Goal: Task Accomplishment & Management: Manage account settings

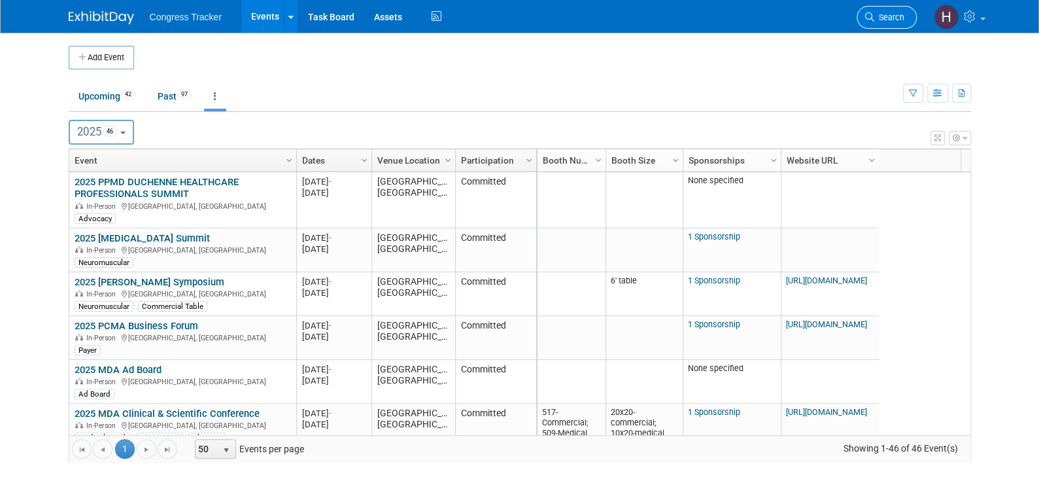
click at [885, 13] on span "Search" at bounding box center [889, 17] width 30 height 10
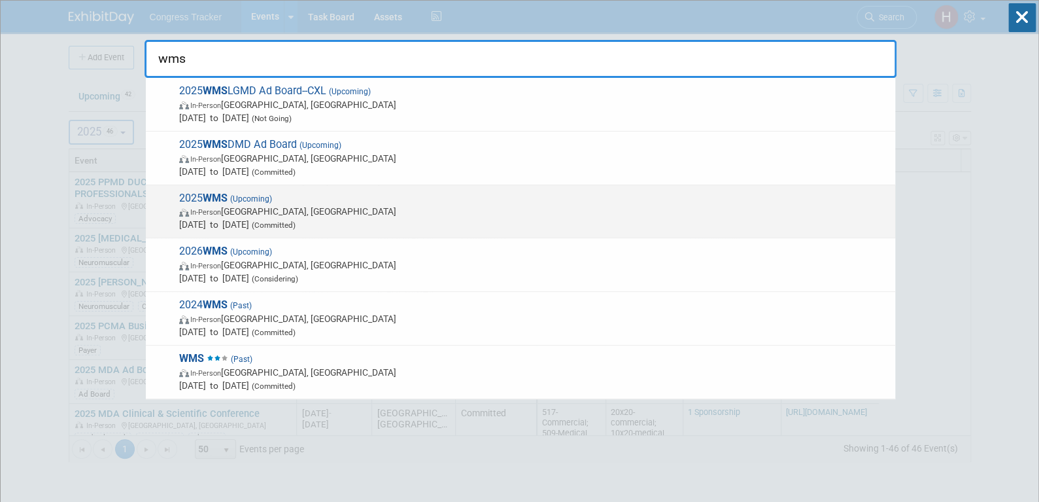
type input "wms"
click at [250, 201] on span "(Upcoming)" at bounding box center [250, 198] width 44 height 9
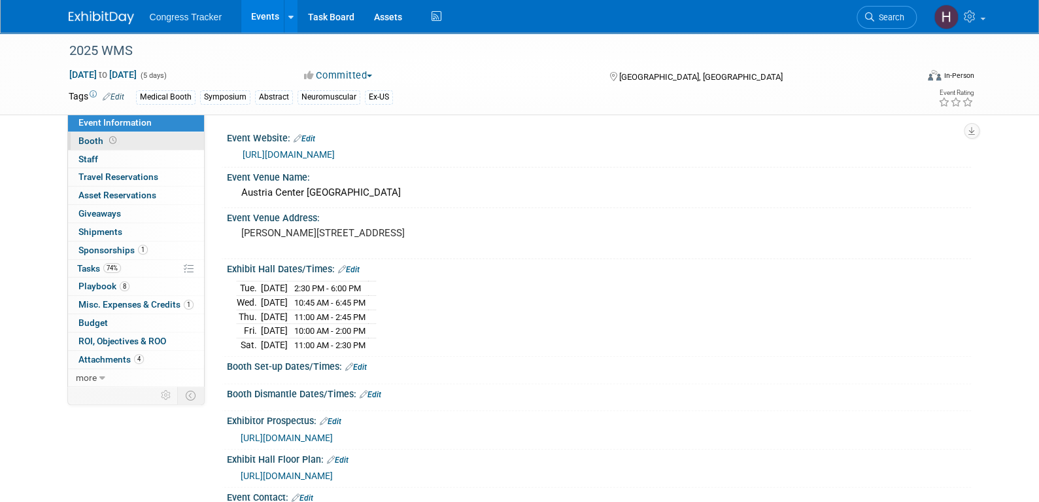
click at [101, 145] on span "Booth" at bounding box center [98, 140] width 41 height 10
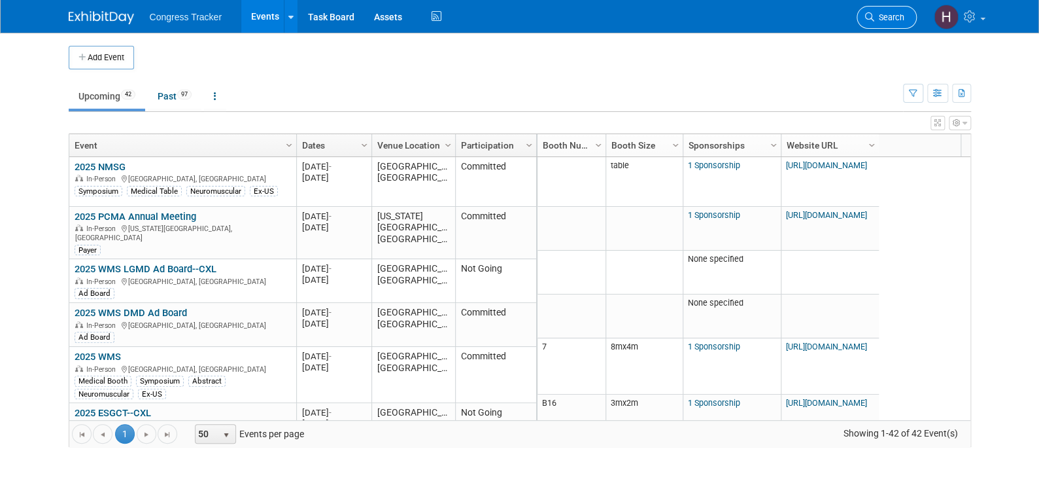
click at [884, 22] on link "Search" at bounding box center [887, 17] width 60 height 23
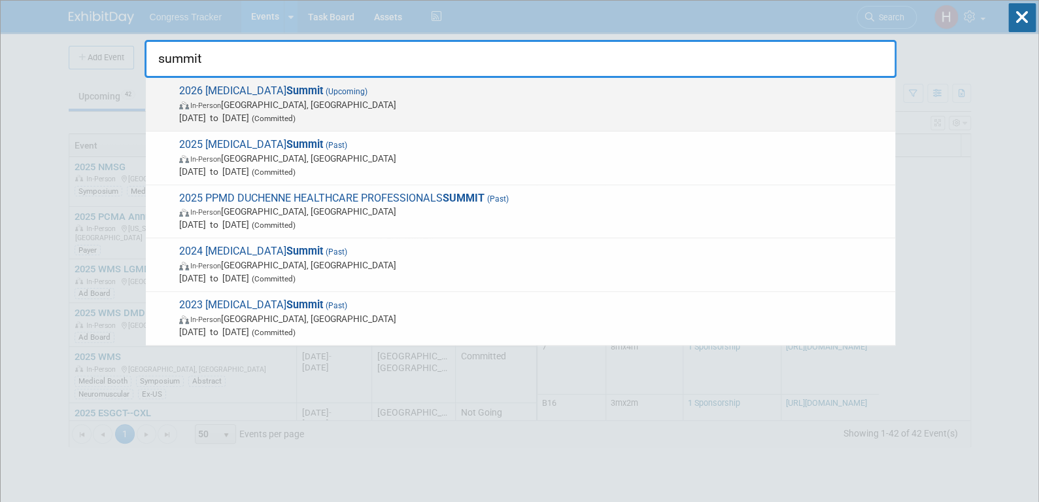
type input "summit"
click at [269, 107] on span "In-Person [GEOGRAPHIC_DATA], [GEOGRAPHIC_DATA]" at bounding box center [533, 104] width 709 height 13
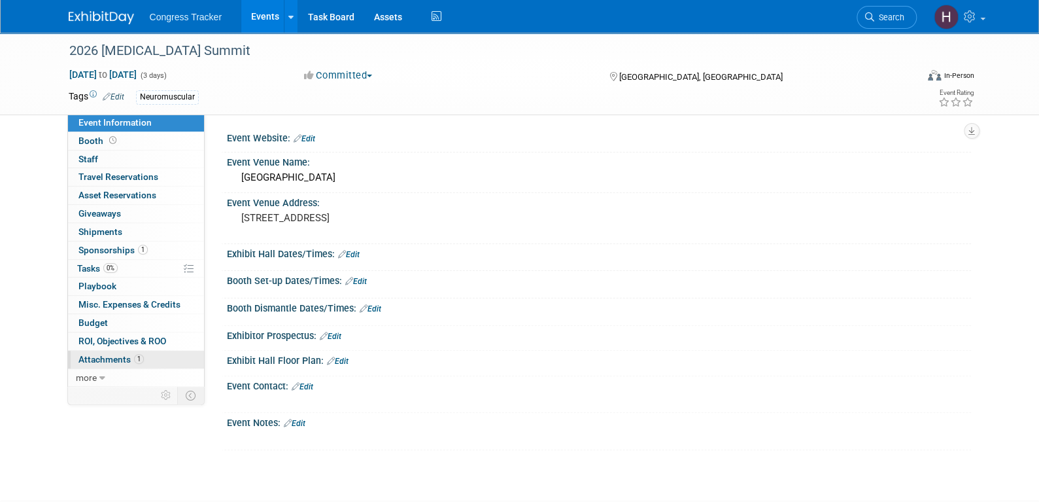
click at [122, 356] on span "Attachments 1" at bounding box center [110, 359] width 65 height 10
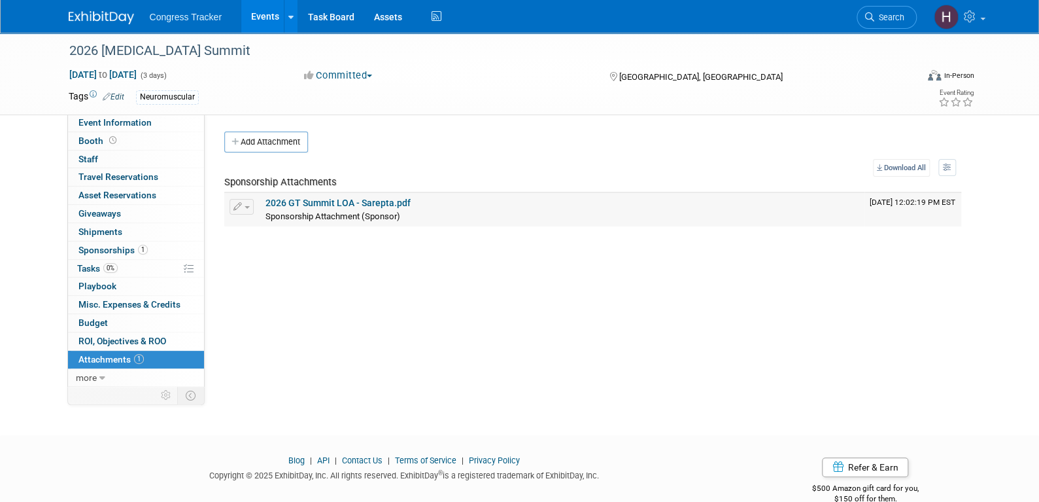
click at [303, 200] on link "2026 GT Summit LOA - Sarepta.pdf" at bounding box center [337, 202] width 145 height 10
click at [272, 14] on link "Events" at bounding box center [265, 16] width 48 height 33
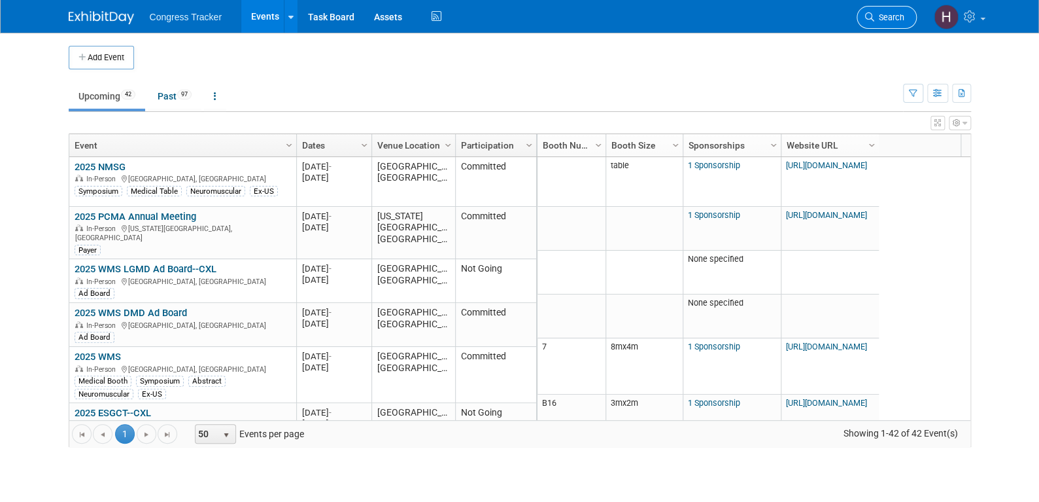
click at [875, 16] on span "Search" at bounding box center [889, 17] width 30 height 10
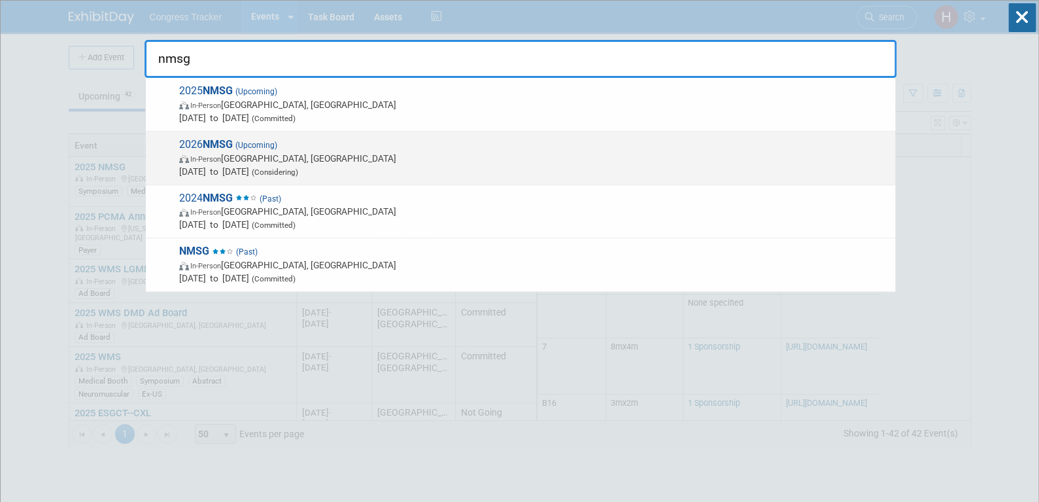
type input "nmsg"
click at [221, 155] on span "In-Person" at bounding box center [205, 159] width 31 height 9
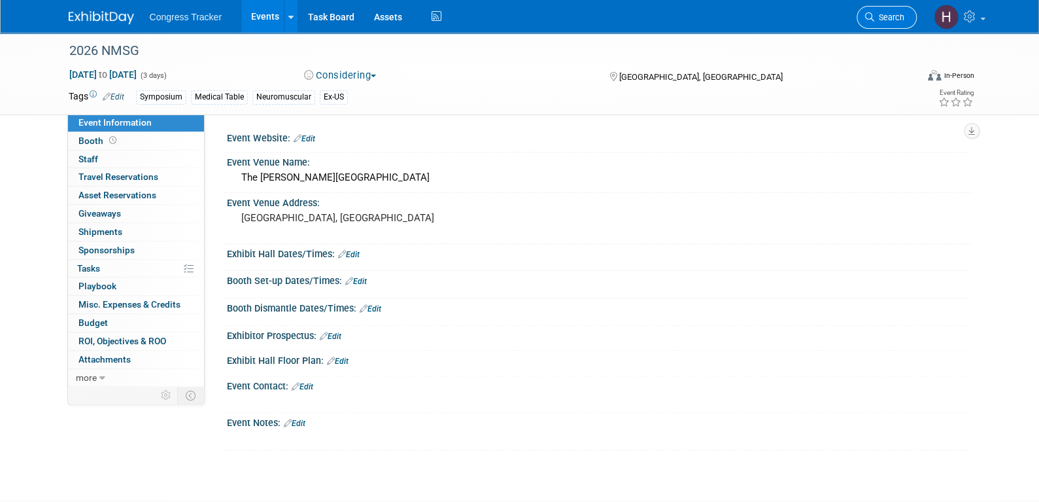
click at [883, 24] on link "Search" at bounding box center [887, 17] width 60 height 23
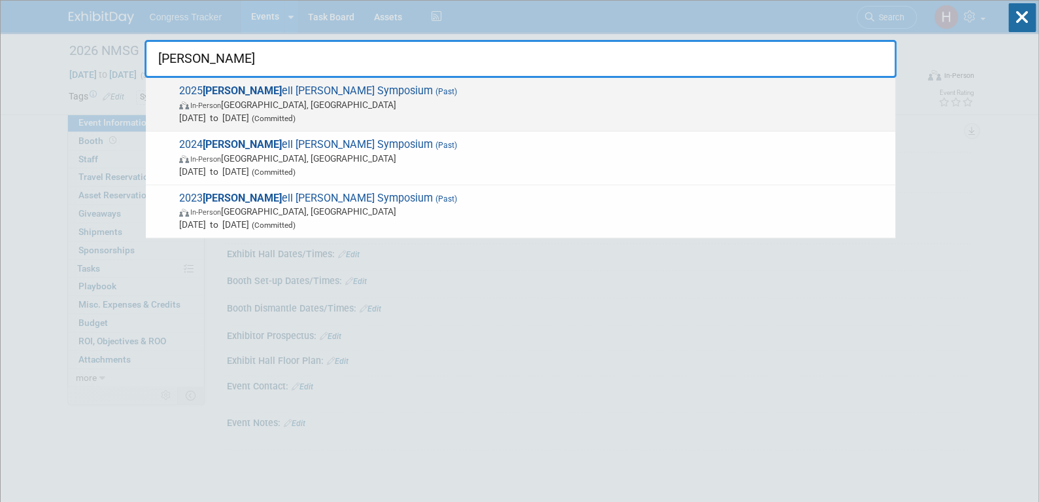
type input "carr"
click at [235, 101] on span "In-Person Dallas, TX" at bounding box center [533, 104] width 709 height 13
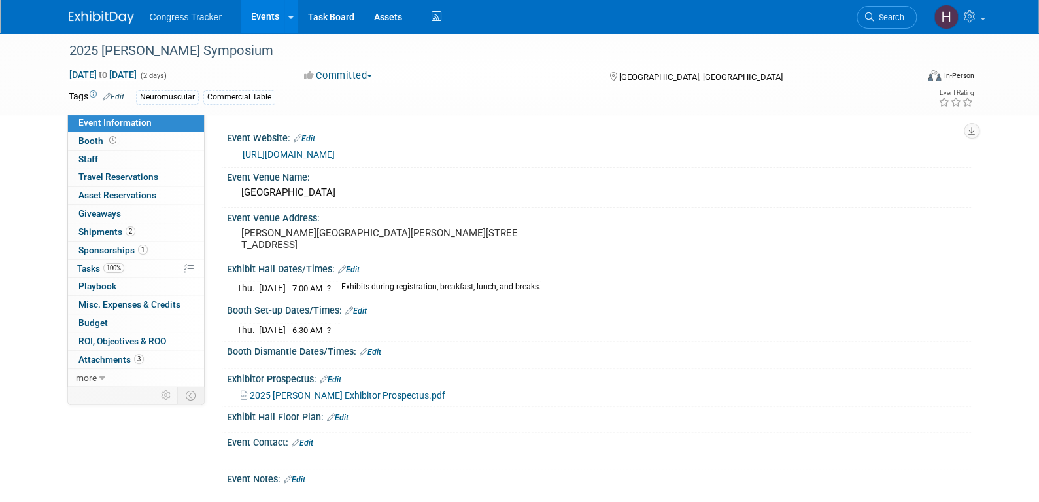
click at [300, 150] on link "https://cme.utsouthwestern.edu/RP2502C" at bounding box center [289, 154] width 92 height 10
click at [876, 15] on span "Search" at bounding box center [889, 17] width 30 height 10
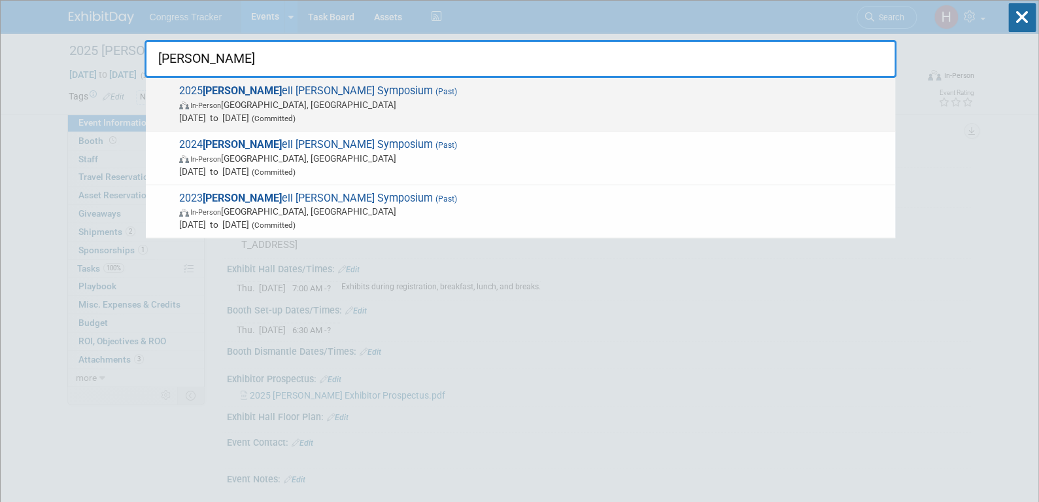
type input "carr"
click at [294, 105] on span "In-Person Dallas, TX" at bounding box center [533, 104] width 709 height 13
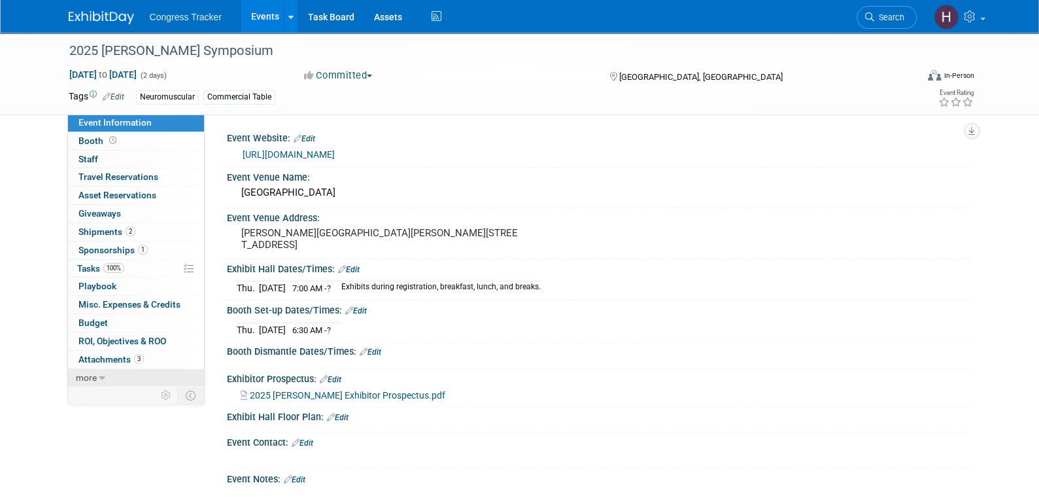
click at [82, 377] on span "more" at bounding box center [86, 377] width 21 height 10
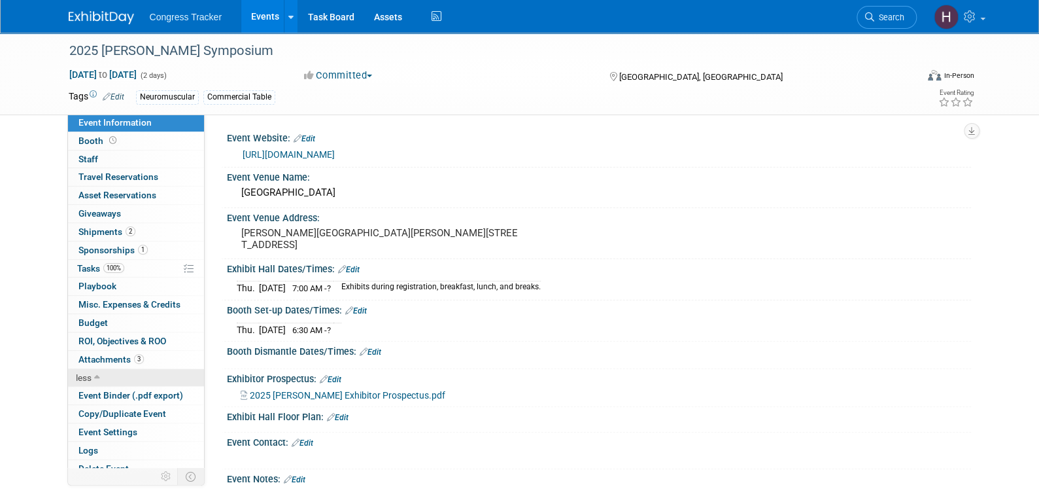
scroll to position [8, 0]
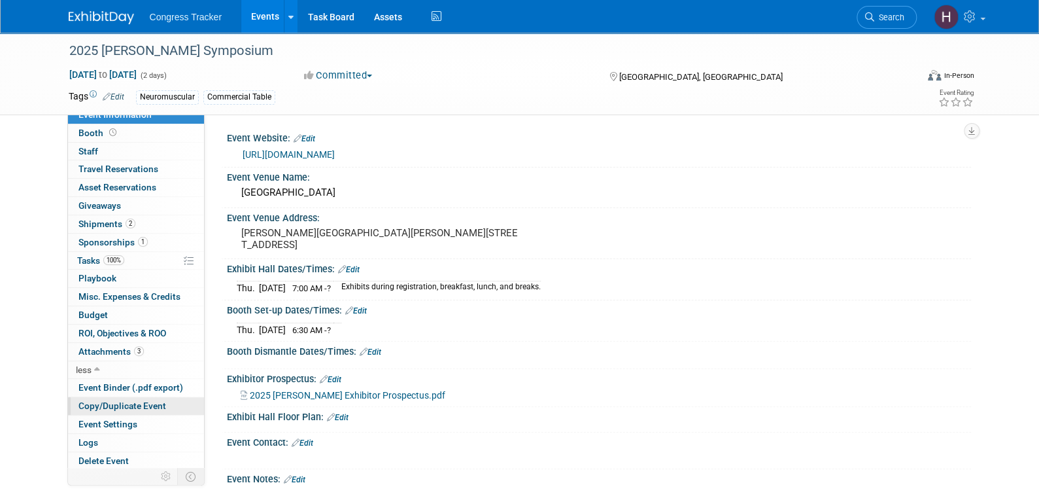
click at [92, 407] on span "Copy/Duplicate Event" at bounding box center [122, 405] width 88 height 10
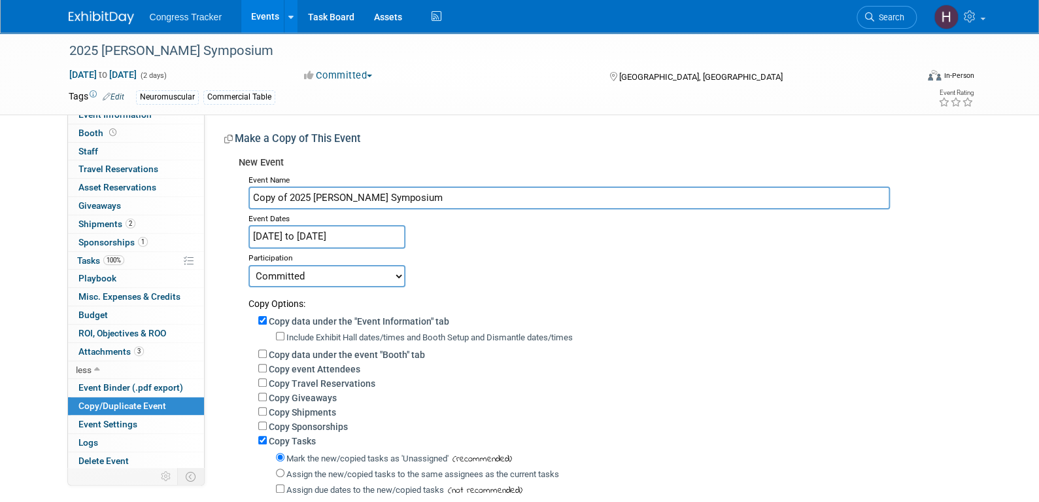
drag, startPoint x: 290, startPoint y: 197, endPoint x: 241, endPoint y: 198, distance: 48.4
click at [241, 198] on div "Event Name Copy of 2025 Carrell Krusen Symposium Event Dates Feb 20, 2025 to Fe…" at bounding box center [600, 382] width 723 height 422
click at [271, 196] on input "2025 [PERSON_NAME] Symposium" at bounding box center [568, 197] width 641 height 23
type input "2026 [PERSON_NAME] Symposium"
click at [296, 239] on input "Feb 20, 2025 to Feb 21, 2025" at bounding box center [326, 236] width 157 height 23
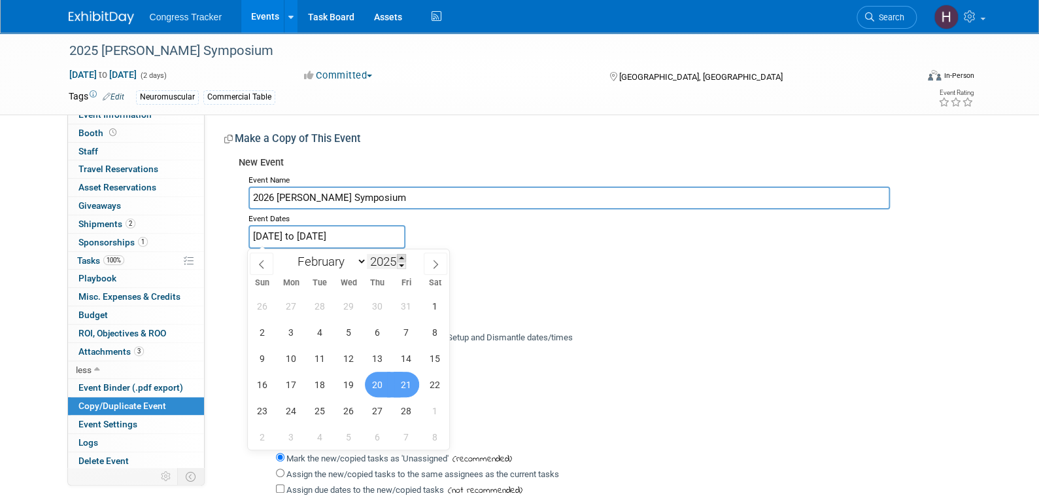
click at [400, 258] on span at bounding box center [401, 258] width 9 height 8
type input "2026"
click at [381, 359] on span "19" at bounding box center [378, 358] width 26 height 26
click at [398, 356] on span "20" at bounding box center [407, 358] width 26 height 26
type input "Feb 19, 2026 to Feb 20, 2026"
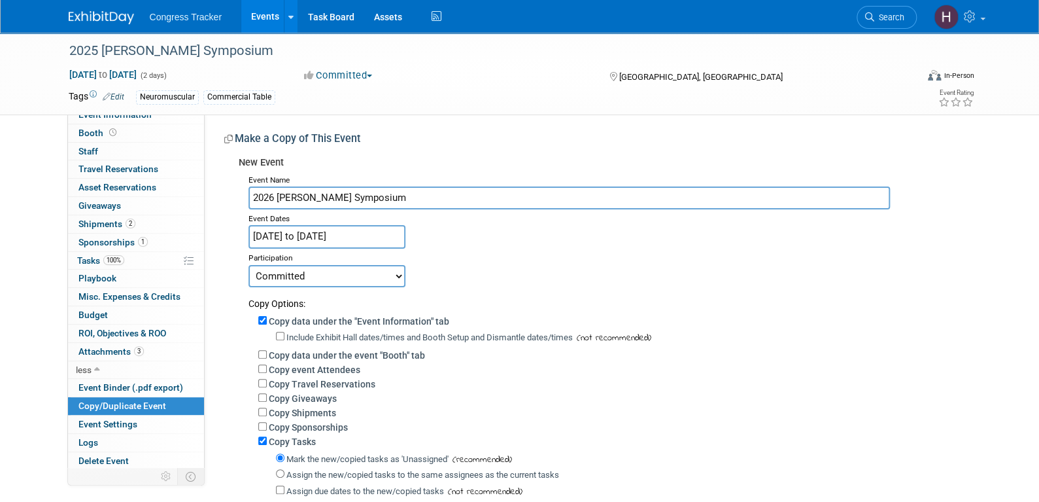
click at [353, 275] on select "Committed Considering Not Going" at bounding box center [326, 276] width 157 height 22
select select "2"
click at [248, 265] on select "Committed Considering Not Going" at bounding box center [326, 276] width 157 height 22
click at [261, 317] on input "Copy data under the "Event Information" tab" at bounding box center [262, 320] width 9 height 9
checkbox input "false"
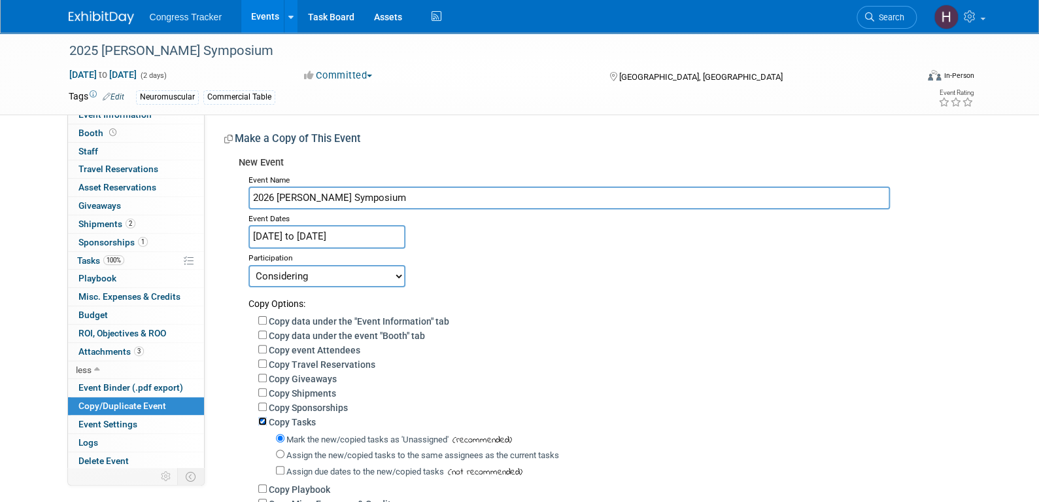
click at [260, 422] on input "Copy Tasks" at bounding box center [262, 421] width 9 height 9
checkbox input "false"
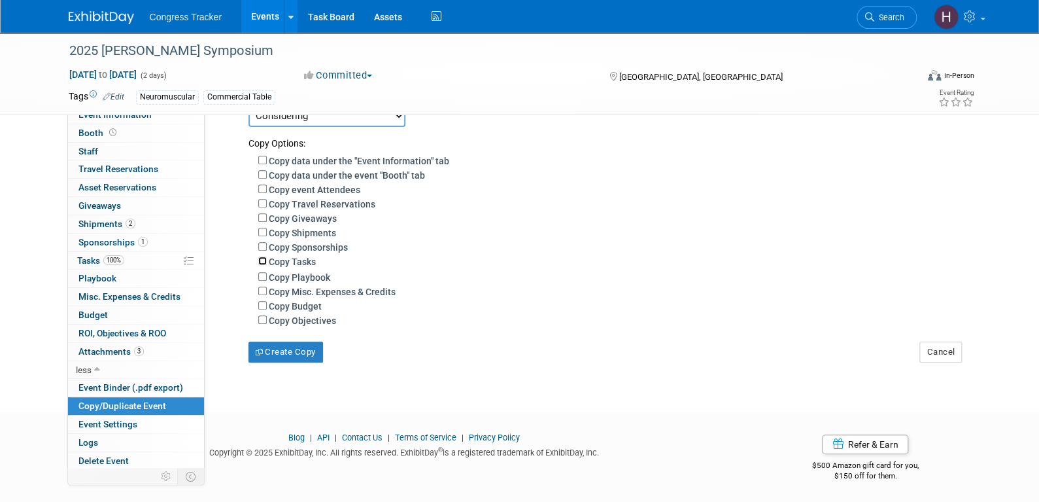
scroll to position [165, 0]
click at [278, 350] on button "Create Copy" at bounding box center [285, 349] width 75 height 21
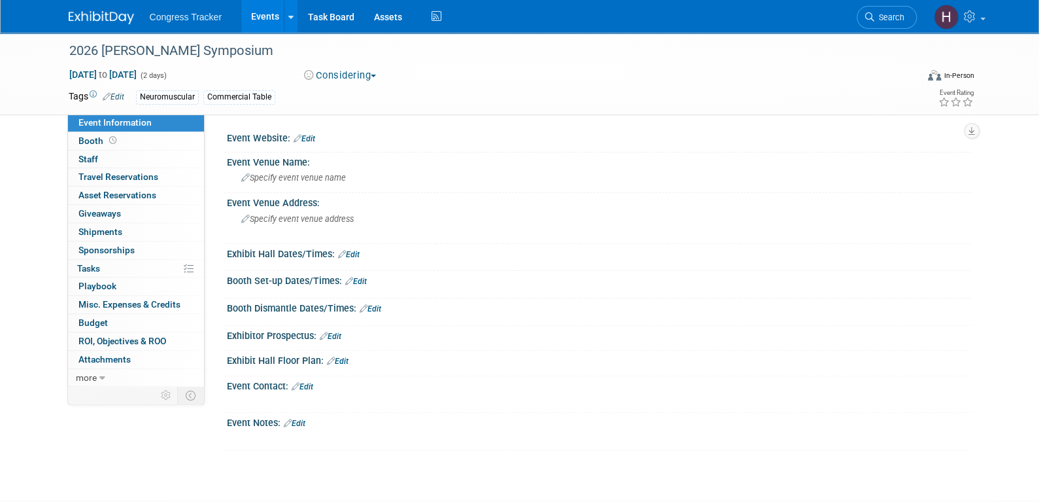
click at [313, 136] on link "Edit" at bounding box center [305, 138] width 22 height 9
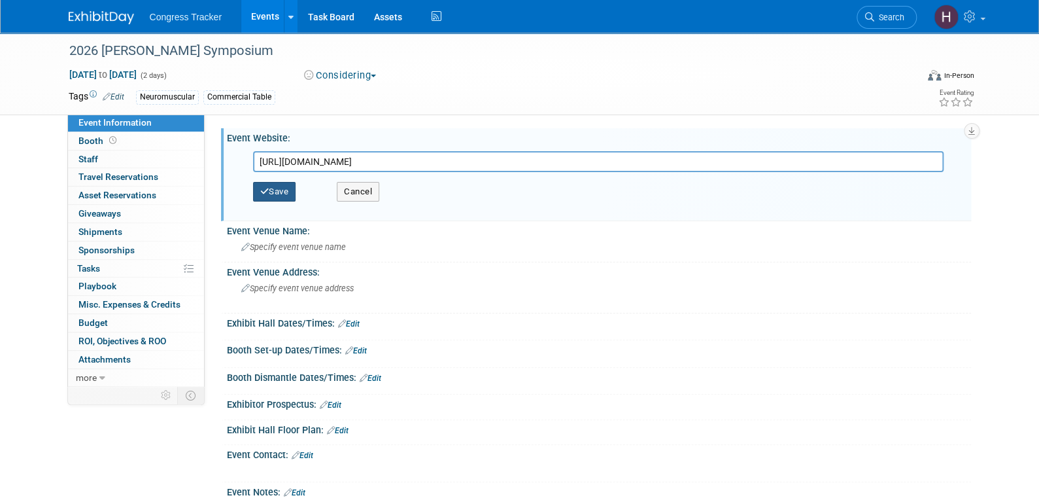
type input "[URL][DOMAIN_NAME]"
click at [284, 191] on button "Save" at bounding box center [274, 192] width 43 height 20
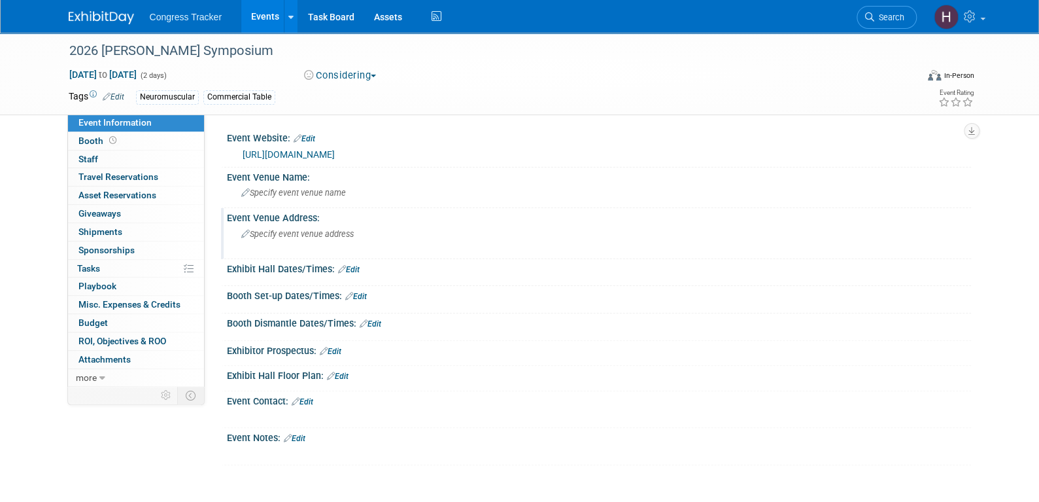
click at [314, 229] on span "Specify event venue address" at bounding box center [297, 234] width 112 height 10
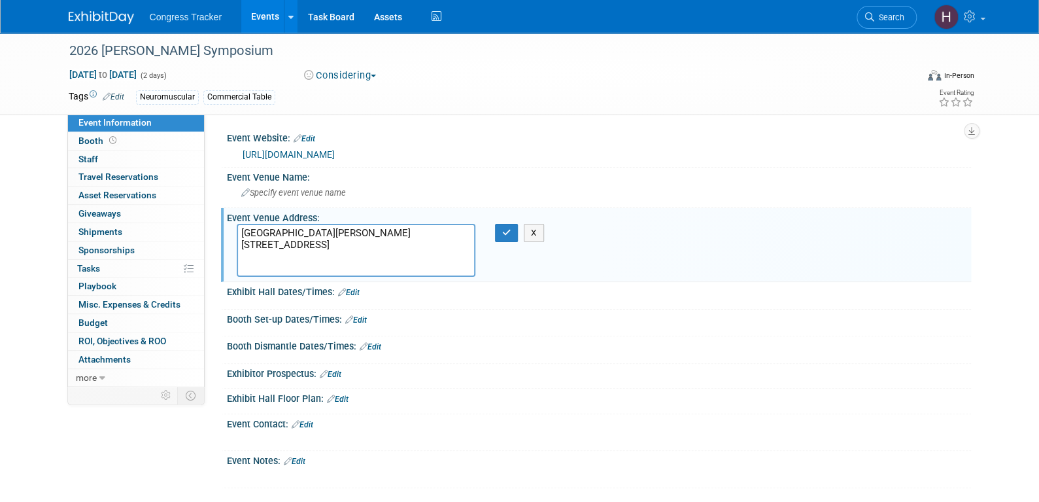
drag, startPoint x: 323, startPoint y: 231, endPoint x: 218, endPoint y: 230, distance: 105.3
click at [218, 230] on div "Event Website: Edit [URL][DOMAIN_NAME] [URL][DOMAIN_NAME] Save Cancel Event Ven…" at bounding box center [588, 249] width 766 height 271
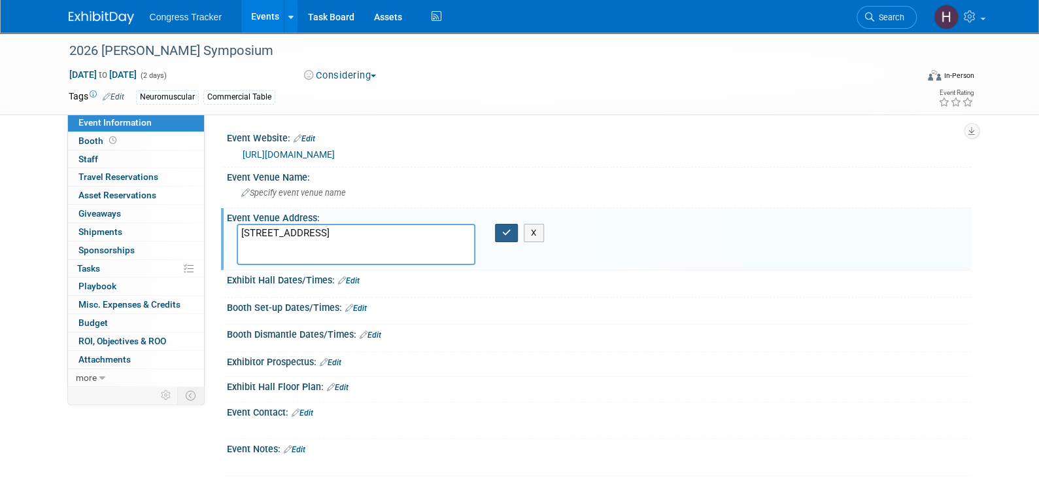
type textarea "[STREET_ADDRESS]"
click at [505, 233] on icon "button" at bounding box center [506, 232] width 9 height 9
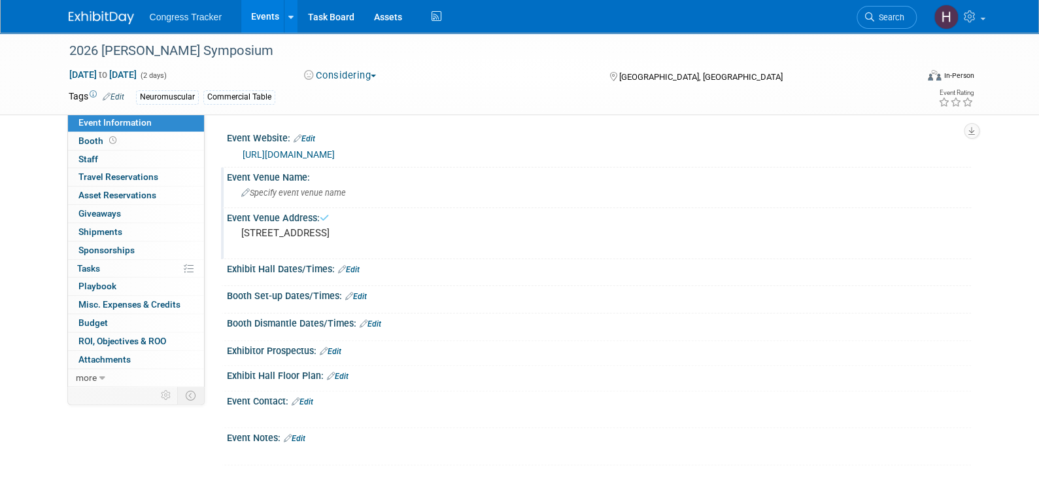
click at [326, 194] on span "Specify event venue name" at bounding box center [293, 193] width 105 height 10
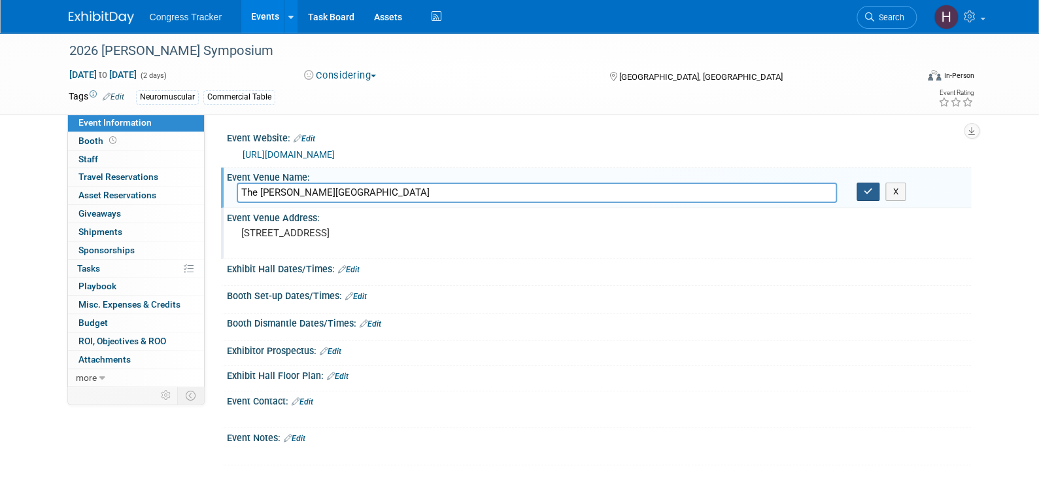
type input "The [PERSON_NAME][GEOGRAPHIC_DATA]"
click at [870, 189] on icon "button" at bounding box center [868, 191] width 9 height 9
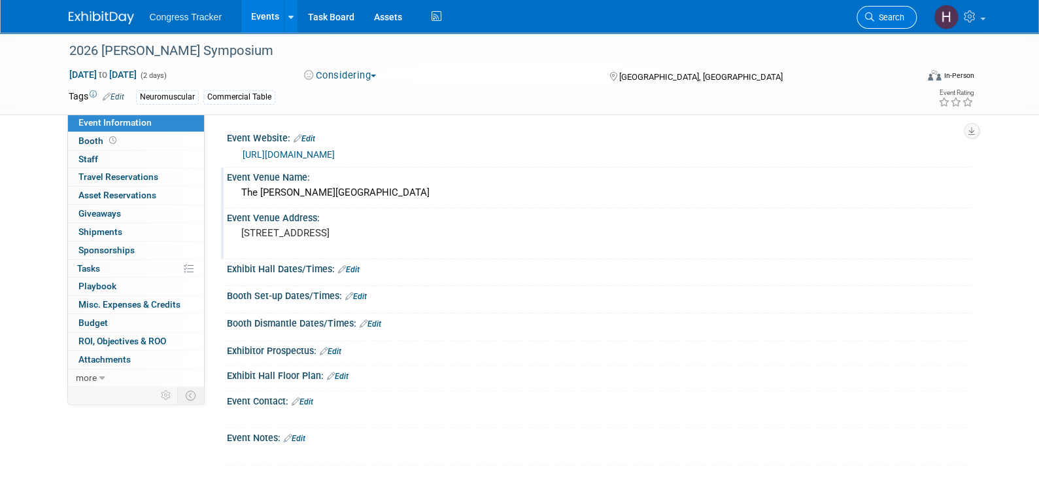
click at [891, 22] on span "Search" at bounding box center [889, 17] width 30 height 10
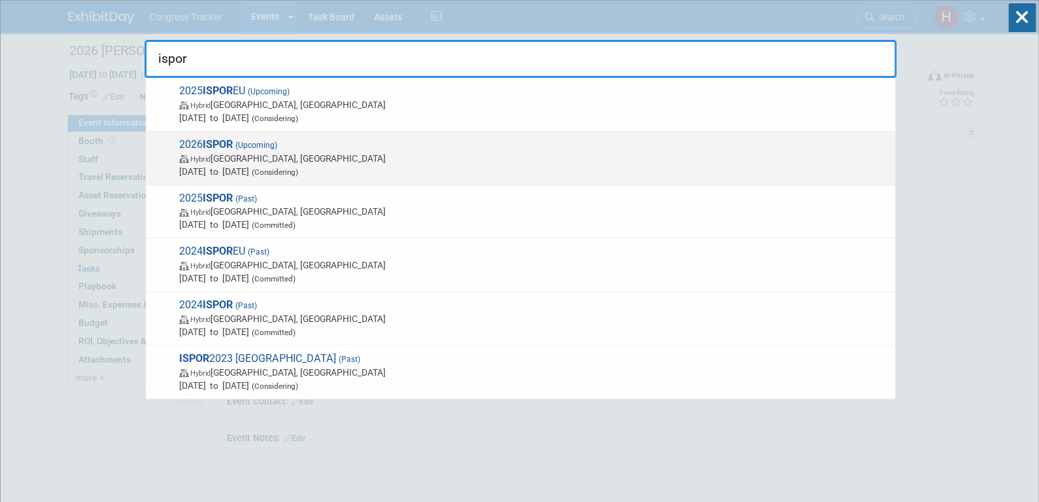
type input "ispor"
click at [230, 152] on span "Hybrid [GEOGRAPHIC_DATA], [GEOGRAPHIC_DATA]" at bounding box center [533, 158] width 709 height 13
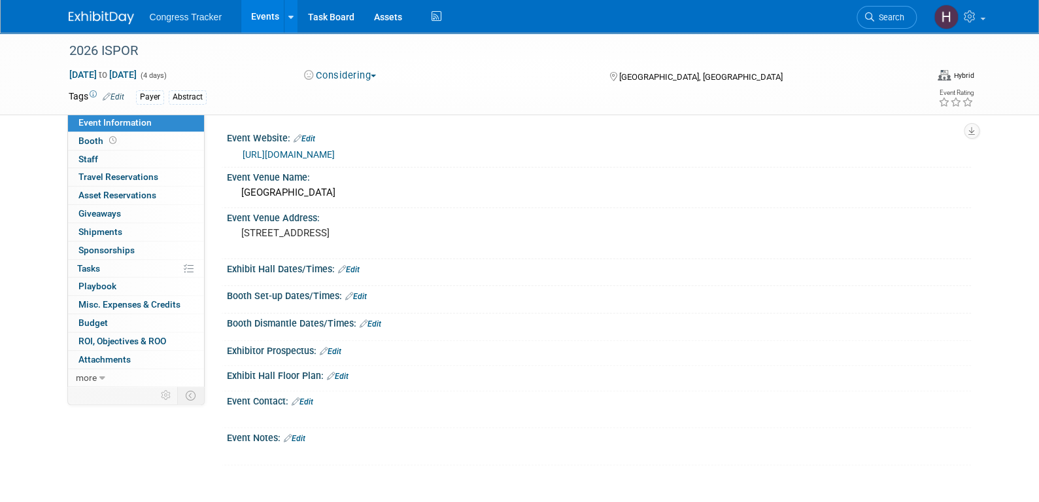
click at [291, 152] on link "https://www.ispor.org/conferences-education/conferences/upcoming-conferences/is…" at bounding box center [289, 154] width 92 height 10
click at [892, 12] on span "Search" at bounding box center [889, 17] width 30 height 10
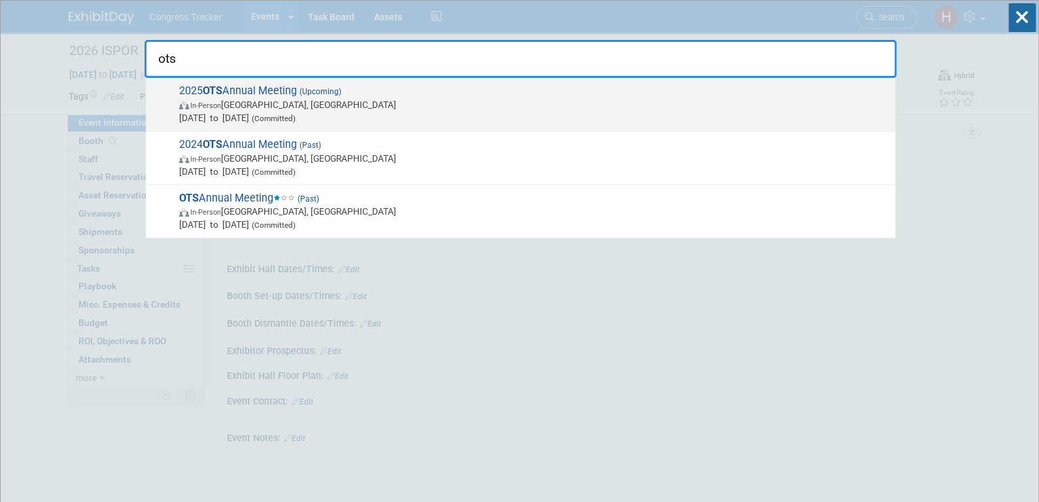
type input "ots"
click at [289, 105] on span "In-Person Budapest, Hungary" at bounding box center [533, 104] width 709 height 13
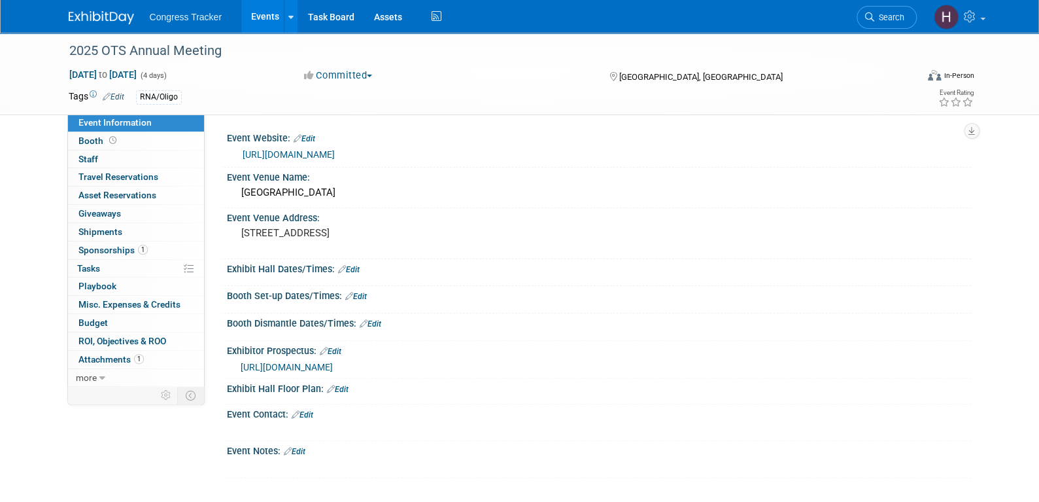
click at [317, 154] on link "[URL][DOMAIN_NAME]" at bounding box center [289, 154] width 92 height 10
click at [885, 20] on span "Search" at bounding box center [889, 17] width 30 height 10
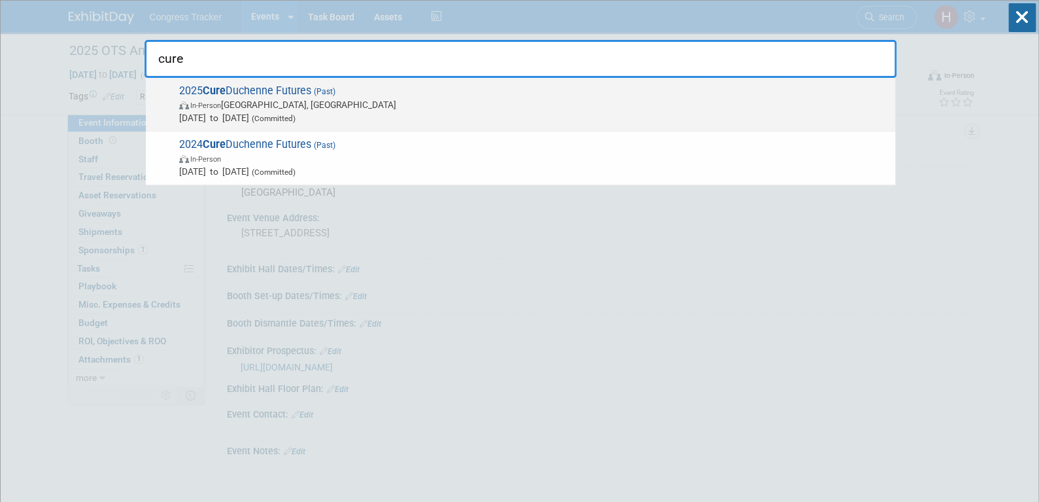
type input "cure"
click at [274, 112] on span "[DATE] to [DATE] (Committed)" at bounding box center [533, 117] width 709 height 13
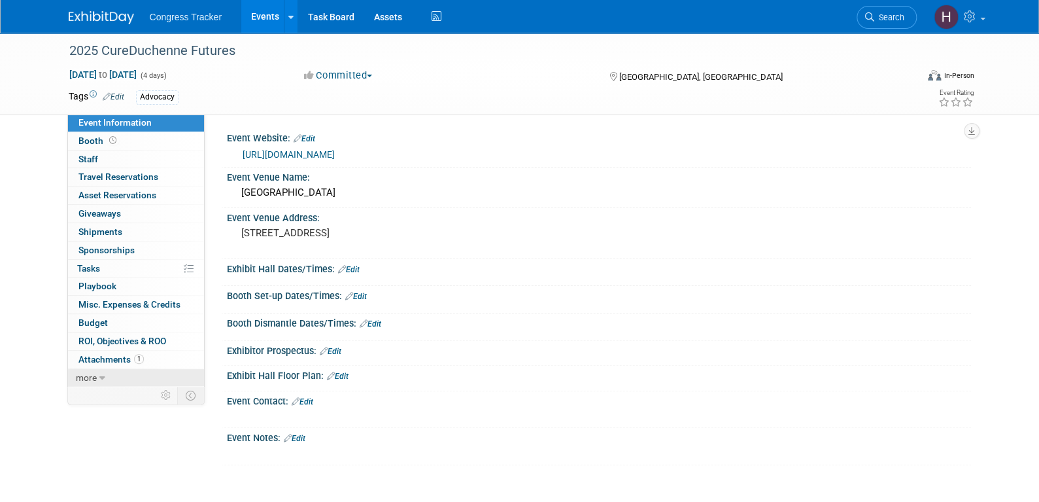
click at [111, 372] on link "more" at bounding box center [136, 378] width 136 height 18
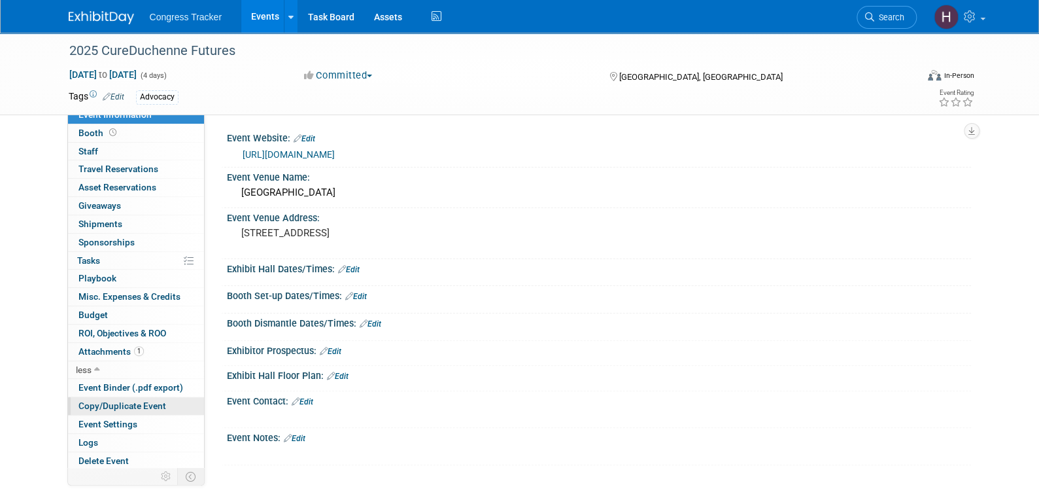
click at [115, 402] on span "Copy/Duplicate Event" at bounding box center [122, 405] width 88 height 10
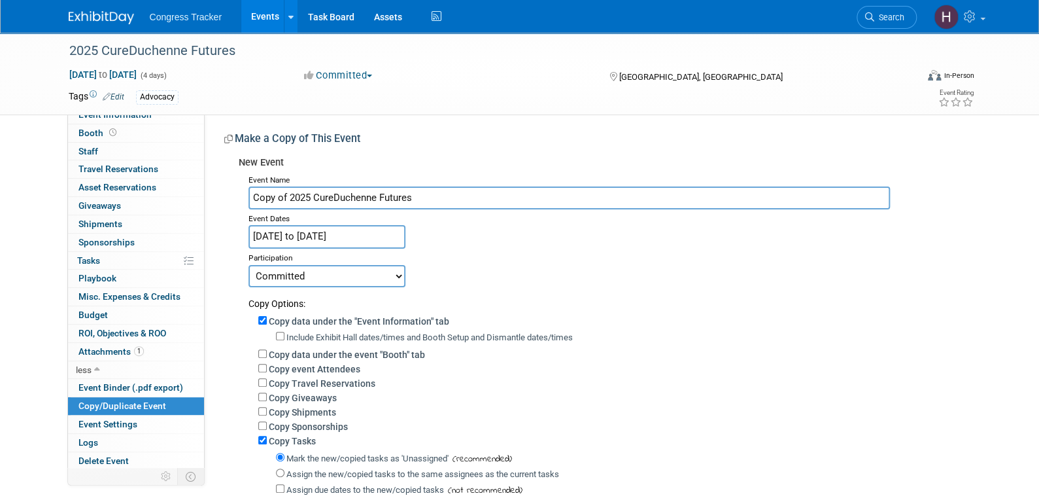
drag, startPoint x: 287, startPoint y: 196, endPoint x: 241, endPoint y: 199, distance: 46.5
click at [241, 199] on div "Event Name Copy of 2025 CureDuchenne Futures Event Dates [DATE] to [DATE] Dupli…" at bounding box center [600, 382] width 723 height 422
click at [274, 197] on input "2025 CureDuchenne Futures" at bounding box center [568, 197] width 641 height 23
type input "2026 CureDuchenne Futures"
click at [298, 279] on select "Committed Considering Not Going" at bounding box center [326, 276] width 157 height 22
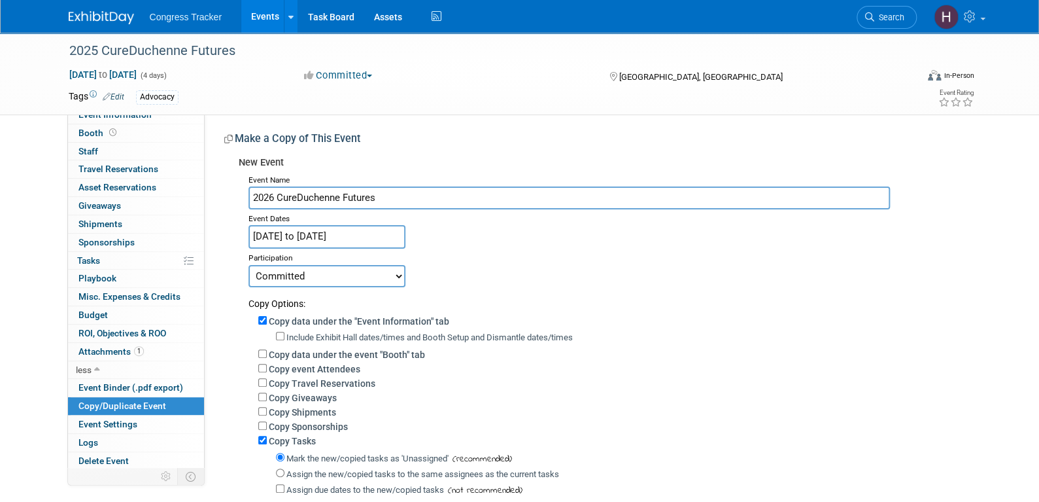
select select "2"
click at [248, 265] on select "Committed Considering Not Going" at bounding box center [326, 276] width 157 height 22
click at [344, 237] on input "[DATE] to [DATE]" at bounding box center [326, 236] width 157 height 23
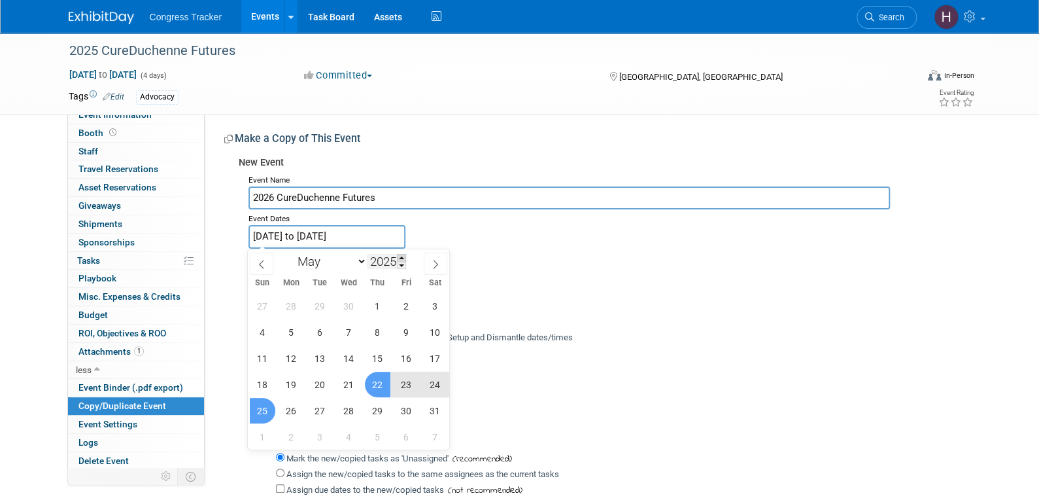
click at [402, 258] on span at bounding box center [401, 258] width 9 height 8
type input "2026"
click at [380, 384] on span "21" at bounding box center [378, 384] width 26 height 26
click at [269, 411] on span "24" at bounding box center [263, 411] width 26 height 26
type input "[DATE] to [DATE]"
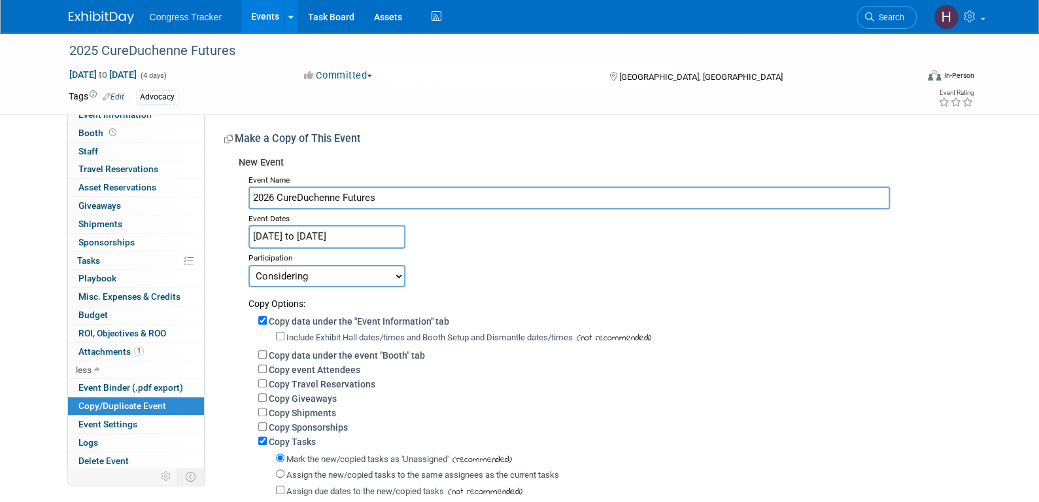
click at [261, 313] on div "Copy data under the "Event Information" tab" at bounding box center [609, 320] width 703 height 14
click at [263, 316] on input "Copy data under the "Event Information" tab" at bounding box center [262, 320] width 9 height 9
checkbox input "false"
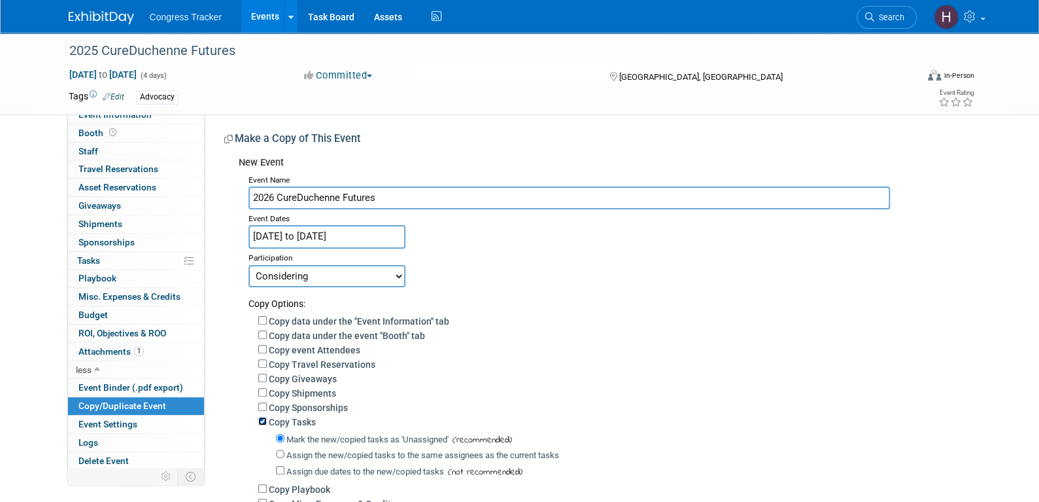
click at [262, 420] on input "Copy Tasks" at bounding box center [262, 421] width 9 height 9
checkbox input "false"
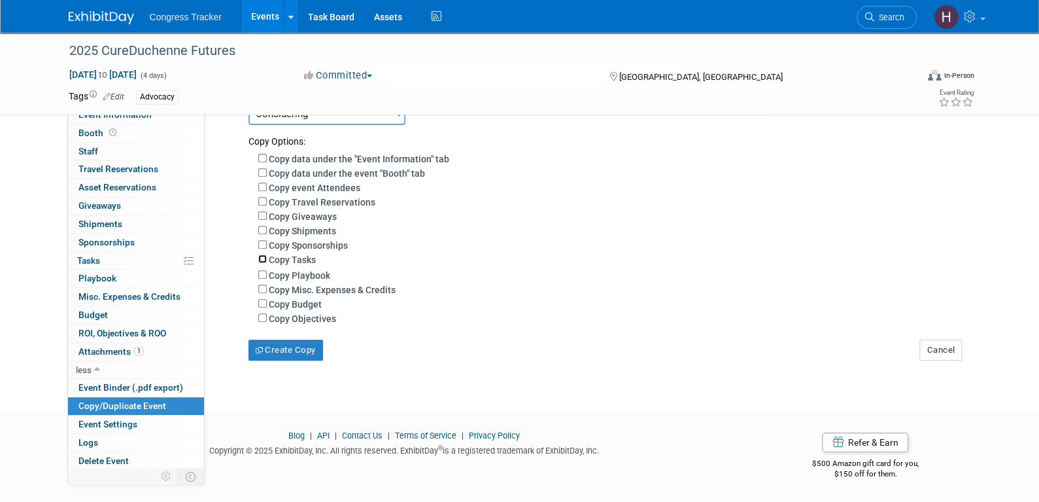
scroll to position [165, 0]
click at [303, 352] on button "Create Copy" at bounding box center [285, 349] width 75 height 21
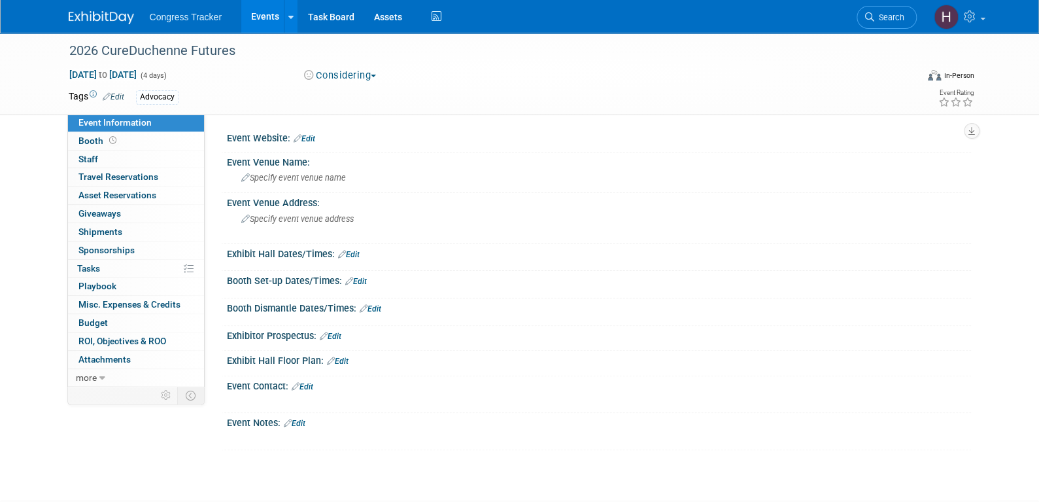
click at [312, 137] on link "Edit" at bounding box center [305, 138] width 22 height 9
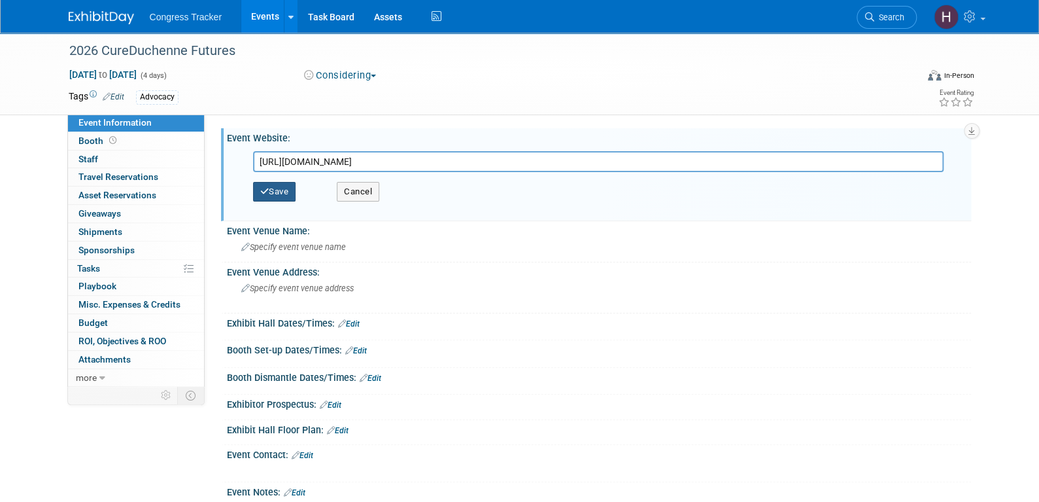
type input "[URL][DOMAIN_NAME]"
click at [284, 190] on button "Save" at bounding box center [274, 192] width 43 height 20
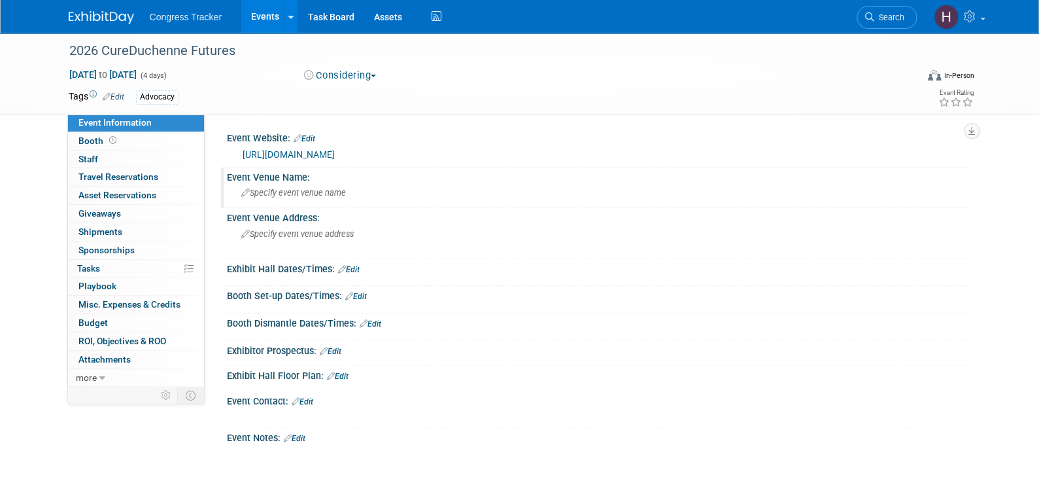
click at [307, 190] on span "Specify event venue name" at bounding box center [293, 193] width 105 height 10
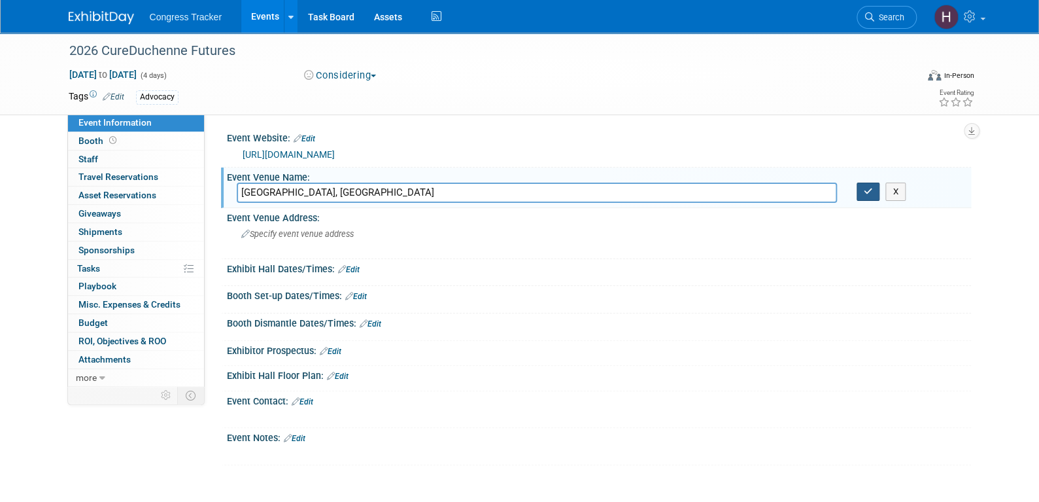
type input "[GEOGRAPHIC_DATA], [GEOGRAPHIC_DATA]"
click at [862, 190] on button "button" at bounding box center [869, 191] width 24 height 18
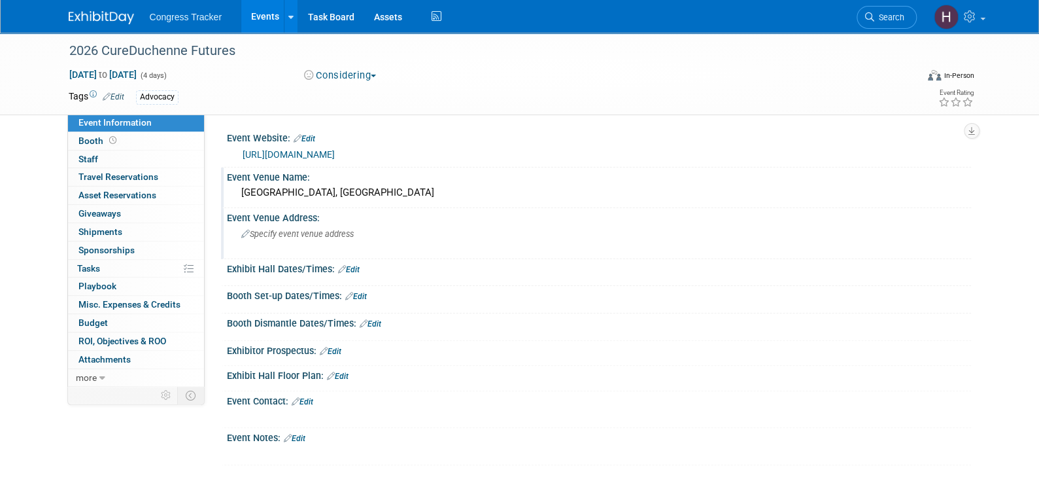
click at [322, 230] on span "Specify event venue address" at bounding box center [297, 234] width 112 height 10
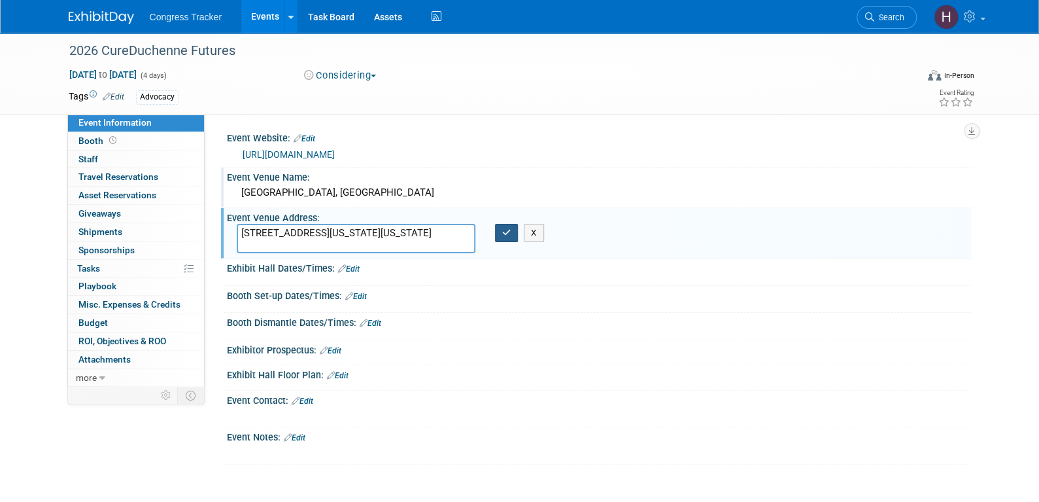
type textarea "[STREET_ADDRESS][US_STATE][US_STATE]"
click at [505, 230] on icon "button" at bounding box center [506, 232] width 9 height 9
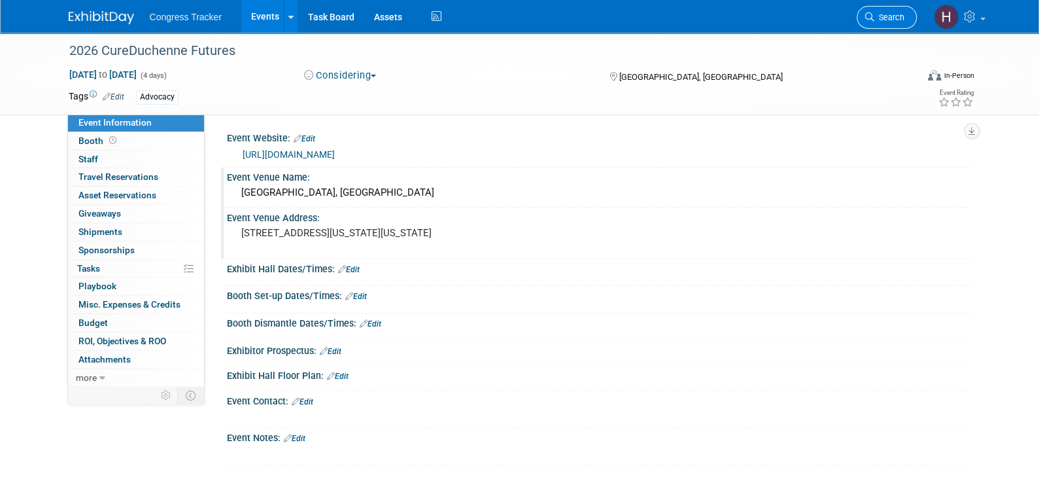
click at [893, 22] on link "Search" at bounding box center [887, 17] width 60 height 23
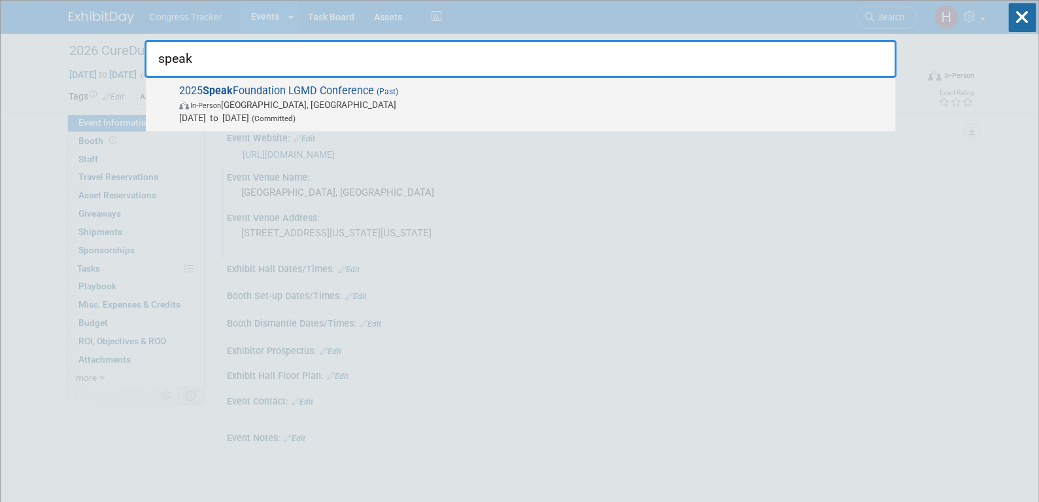
type input "speak"
click at [241, 95] on span "2025 Speak Foundation LGMD Conference (Past) In-Person [GEOGRAPHIC_DATA], [GEOG…" at bounding box center [531, 104] width 713 height 40
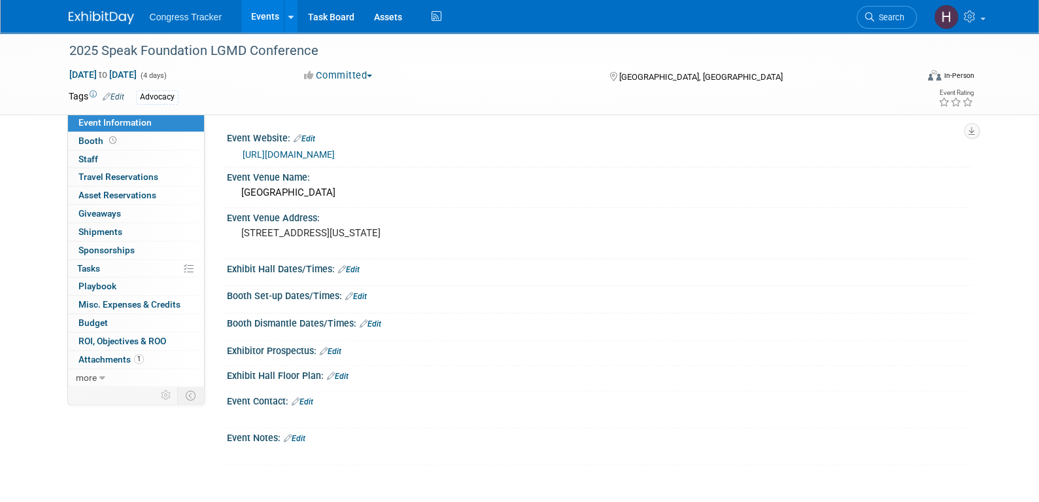
click at [335, 152] on link "https://nationallimbgirdlemusculardystrophyconference.com/" at bounding box center [289, 154] width 92 height 10
click at [877, 12] on span "Search" at bounding box center [889, 17] width 30 height 10
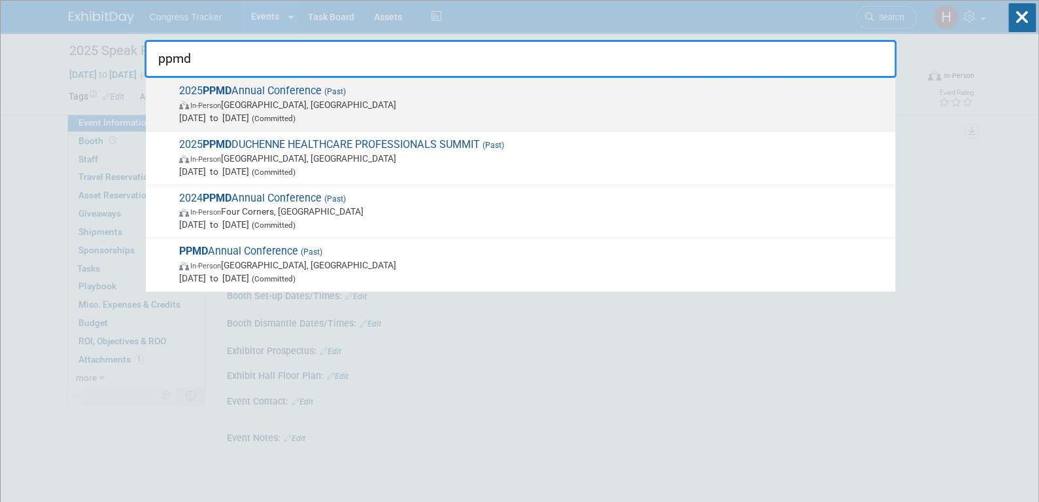
type input "ppmd"
click at [274, 101] on span "In-Person Las Vegas, NV" at bounding box center [533, 104] width 709 height 13
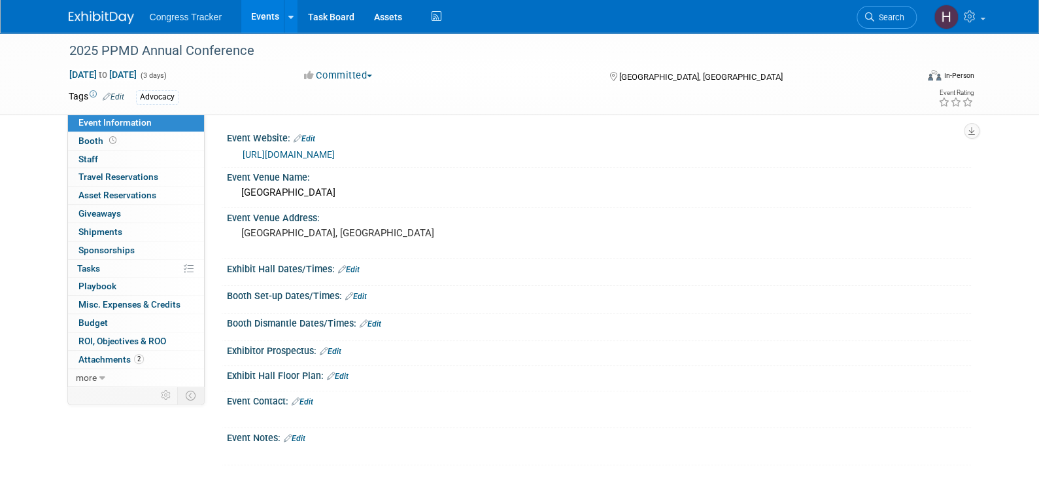
click at [335, 152] on link "[URL][DOMAIN_NAME]" at bounding box center [289, 154] width 92 height 10
click at [85, 375] on span "more" at bounding box center [86, 377] width 21 height 10
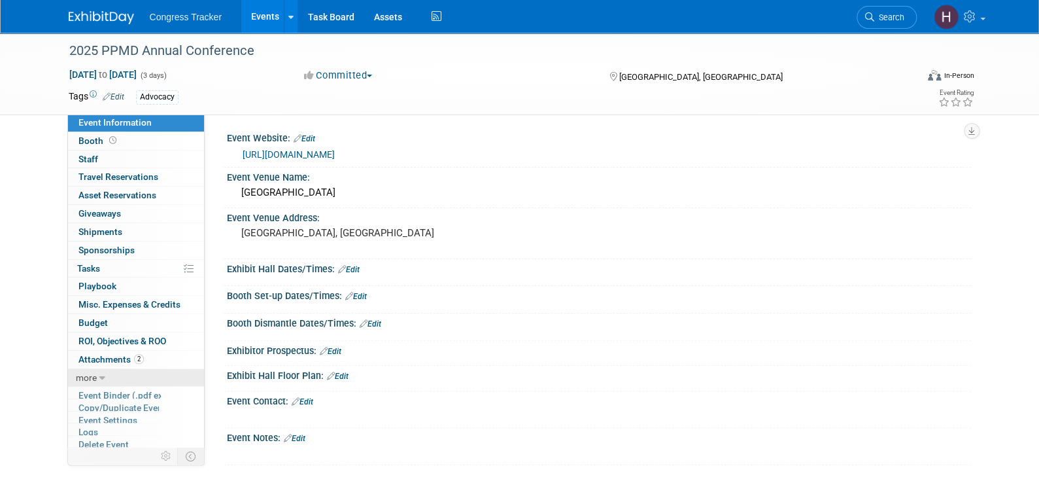
scroll to position [8, 0]
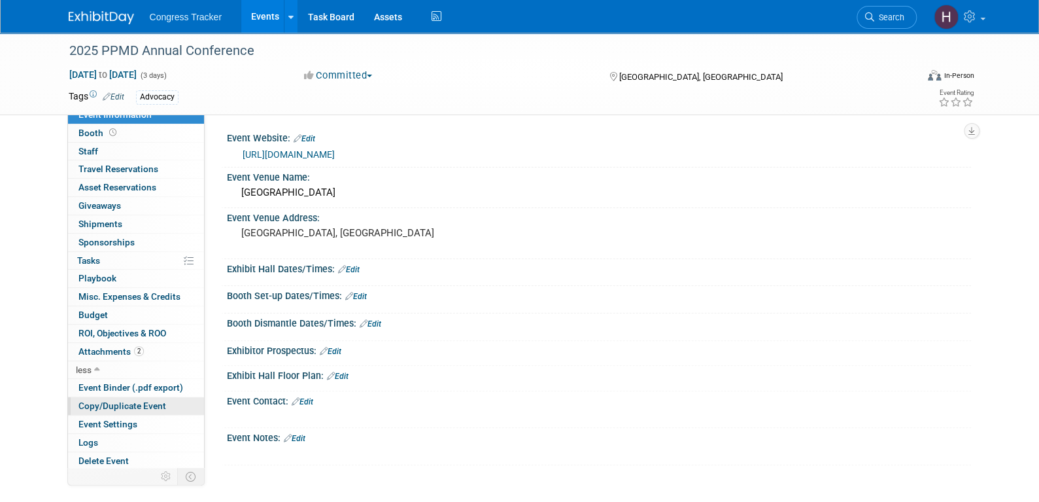
click at [104, 403] on span "Copy/Duplicate Event" at bounding box center [122, 405] width 88 height 10
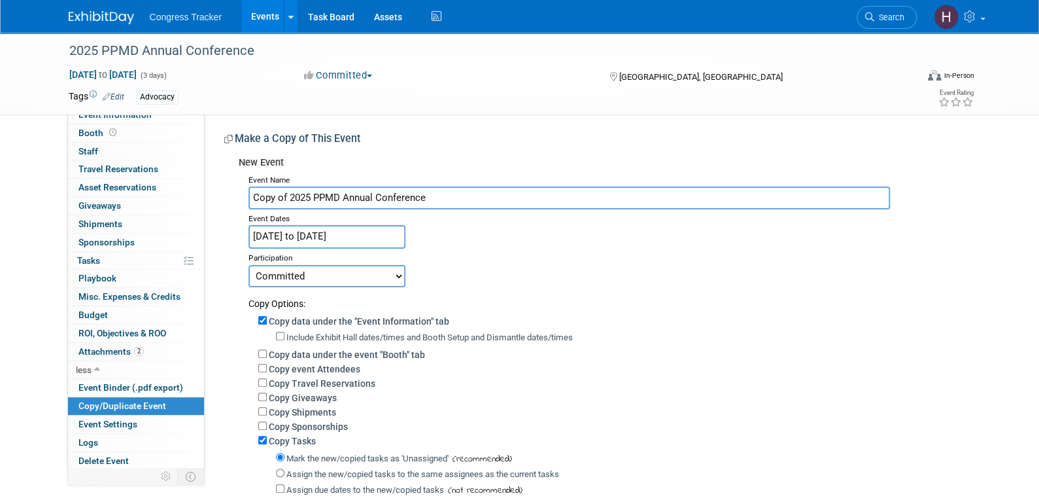
drag, startPoint x: 287, startPoint y: 196, endPoint x: 220, endPoint y: 203, distance: 67.7
click at [220, 203] on div "Event Website: Edit [URL][DOMAIN_NAME] Event Venue Name: [GEOGRAPHIC_DATA] Even…" at bounding box center [588, 353] width 766 height 479
click at [274, 197] on input "2025 PPMD Annual Conference" at bounding box center [568, 197] width 641 height 23
type input "2026 PPMD Annual Conference"
click at [297, 277] on select "Committed Considering Not Going" at bounding box center [326, 276] width 157 height 22
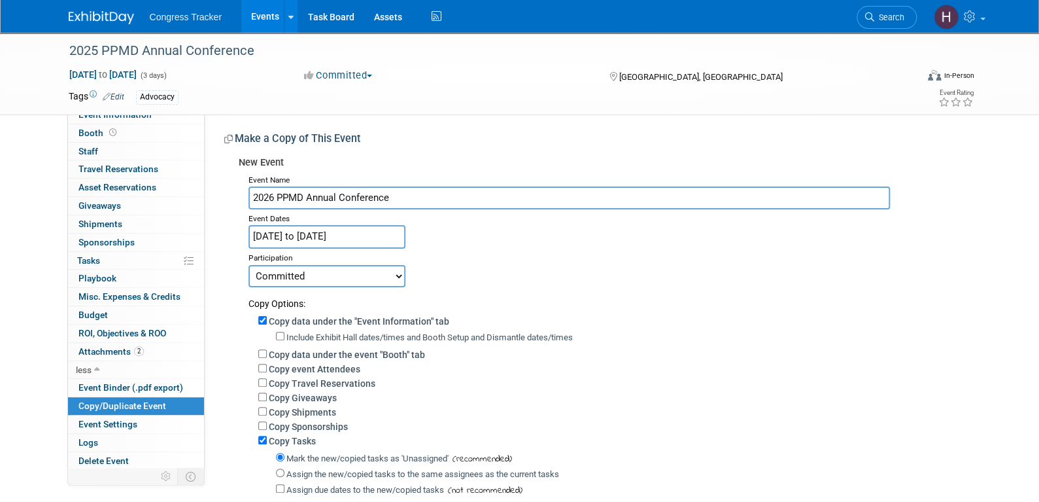
select select "2"
click at [248, 265] on select "Committed Considering Not Going" at bounding box center [326, 276] width 157 height 22
click at [260, 316] on input "Copy data under the "Event Information" tab" at bounding box center [262, 320] width 9 height 9
checkbox input "false"
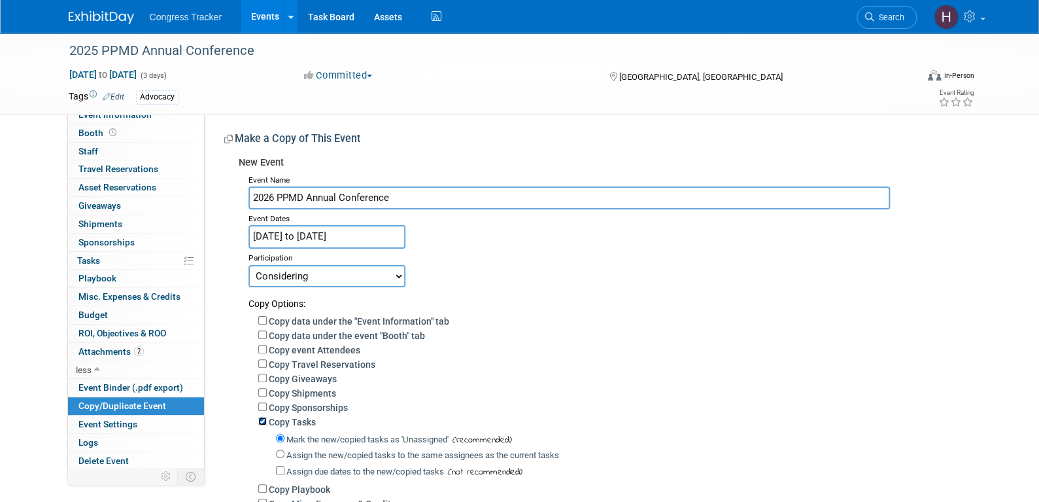
click at [261, 420] on input "Copy Tasks" at bounding box center [262, 421] width 9 height 9
checkbox input "false"
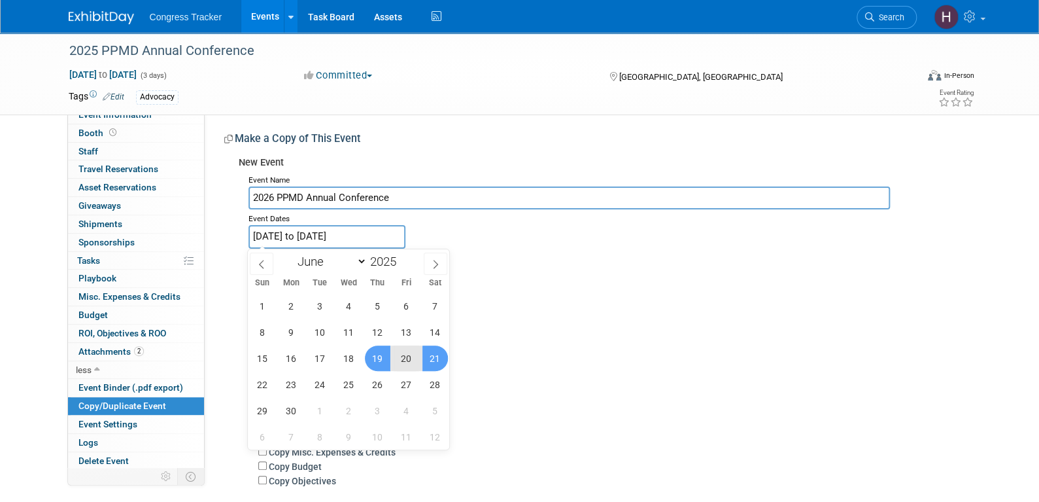
click at [390, 239] on input "Jun 19, 2025 to Jun 21, 2025" at bounding box center [326, 236] width 157 height 23
click at [401, 257] on span at bounding box center [401, 258] width 9 height 8
type input "2026"
click at [379, 383] on span "25" at bounding box center [378, 384] width 26 height 26
click at [429, 383] on span "27" at bounding box center [435, 384] width 26 height 26
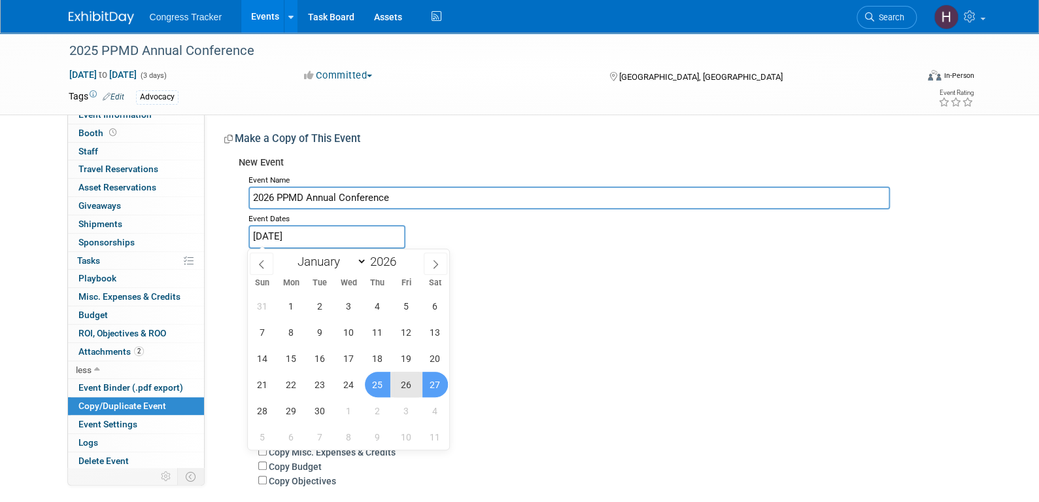
type input "[DATE] to [DATE]"
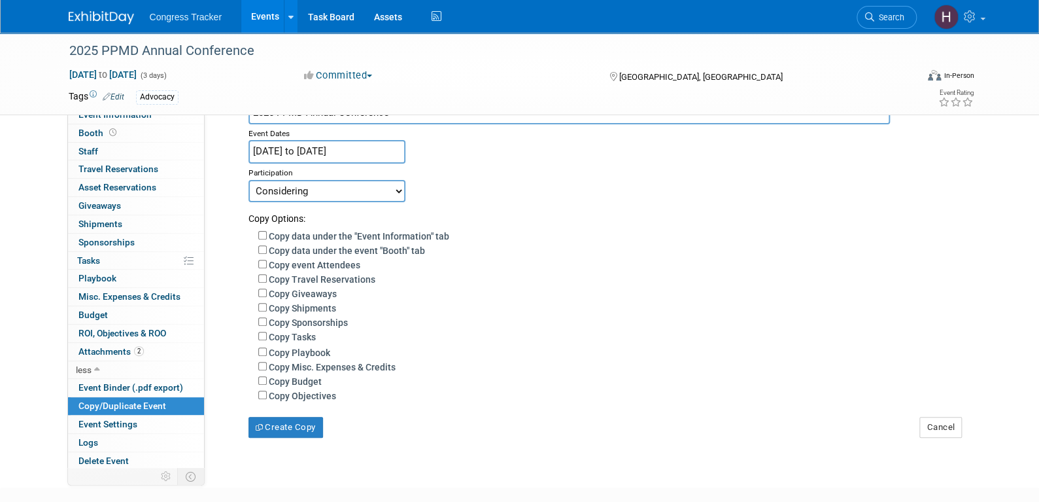
scroll to position [165, 0]
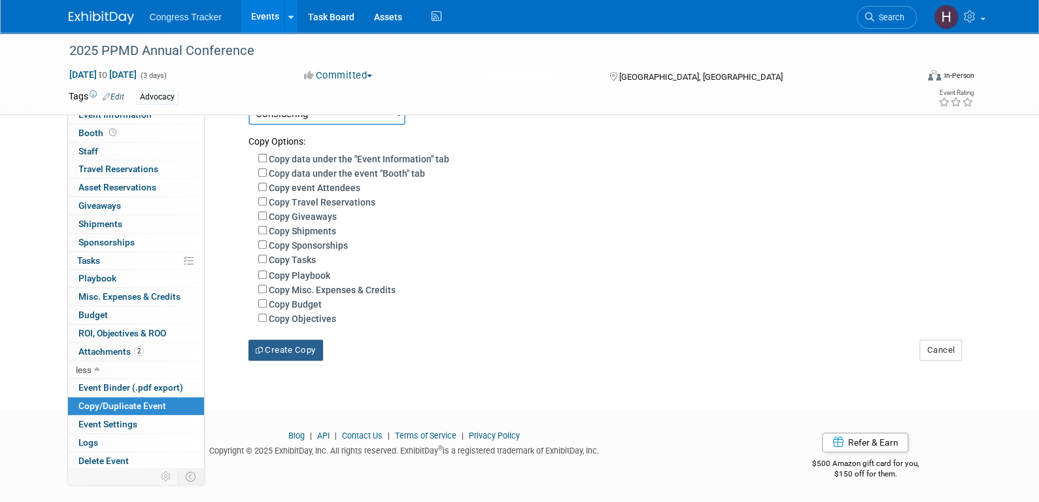
click at [301, 345] on button "Create Copy" at bounding box center [285, 349] width 75 height 21
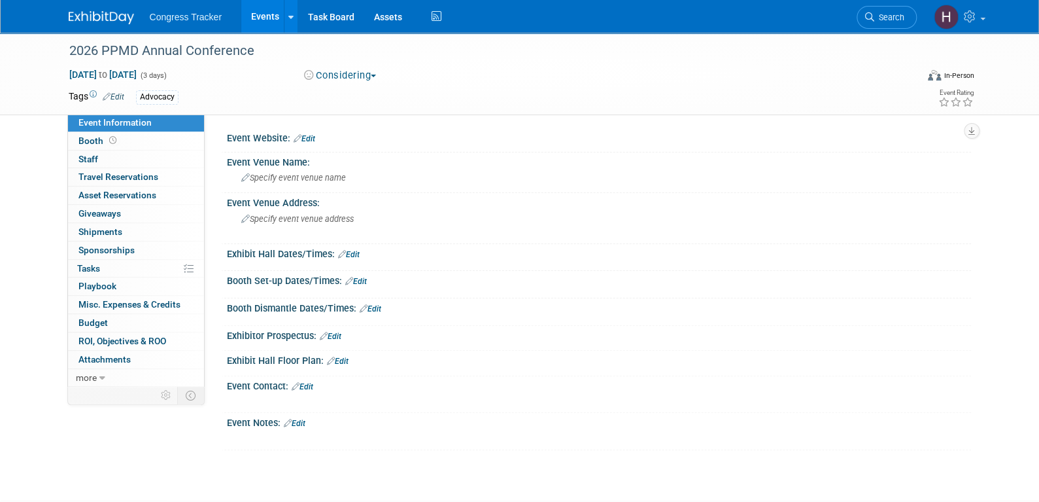
click at [311, 135] on link "Edit" at bounding box center [305, 138] width 22 height 9
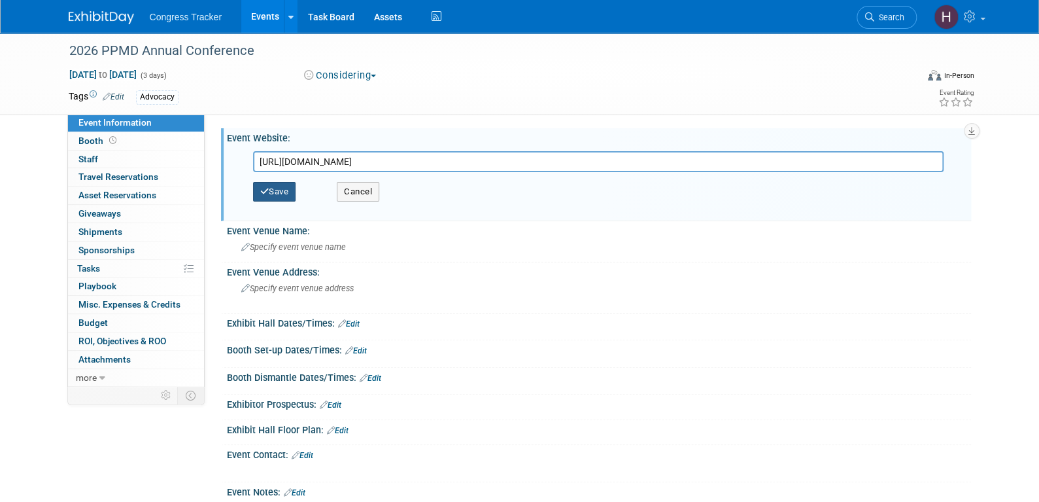
type input "https://www.parentprojectmd.org/events/ppmds-2026-annual-conference-orlando-fl/"
click at [277, 192] on button "Save" at bounding box center [274, 192] width 43 height 20
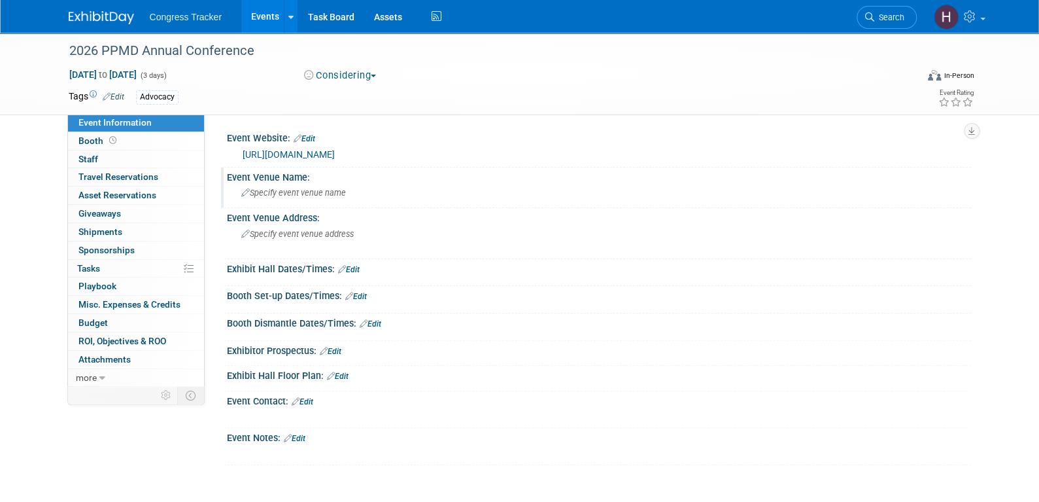
click at [292, 198] on div "Specify event venue name" at bounding box center [599, 192] width 724 height 20
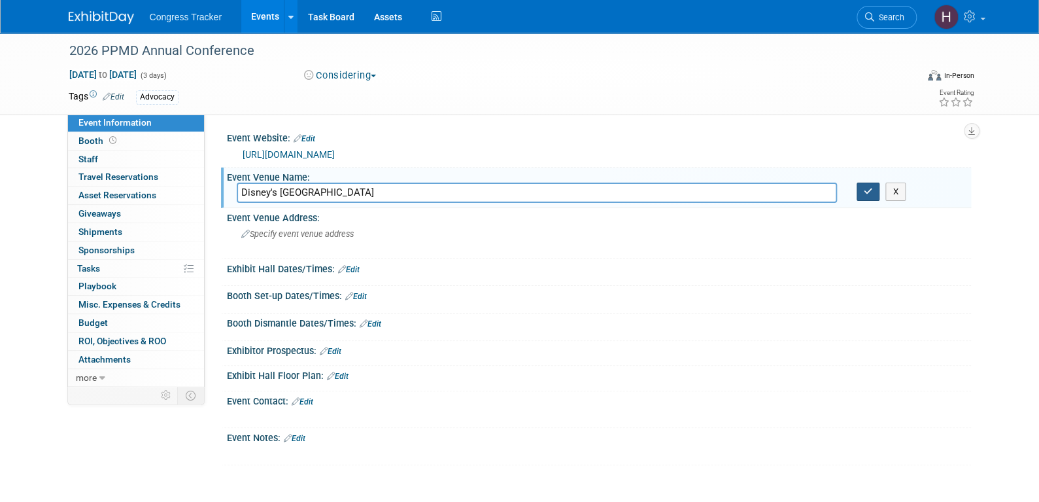
type input "Disney's Coronado Springs Resort"
click at [865, 190] on icon "button" at bounding box center [868, 191] width 9 height 9
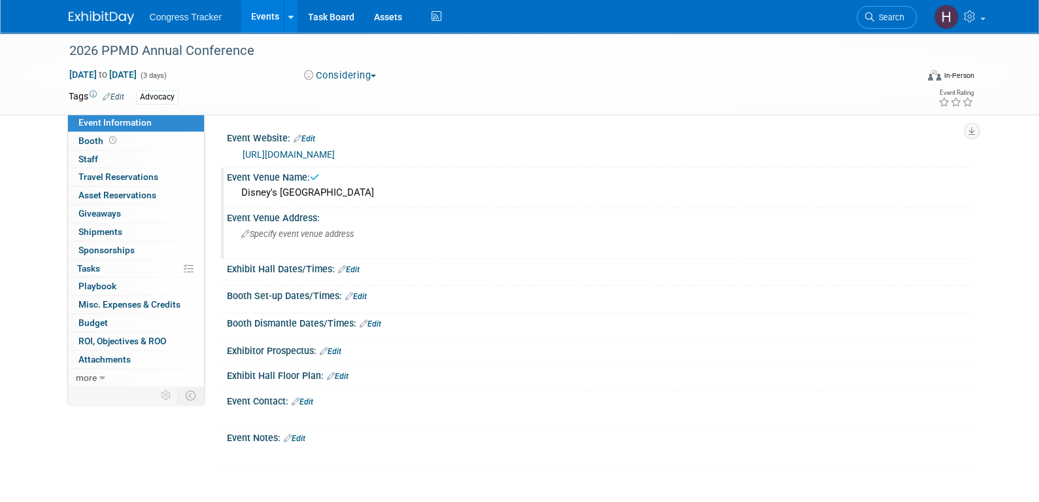
click at [426, 245] on div "Specify event venue address" at bounding box center [382, 239] width 290 height 30
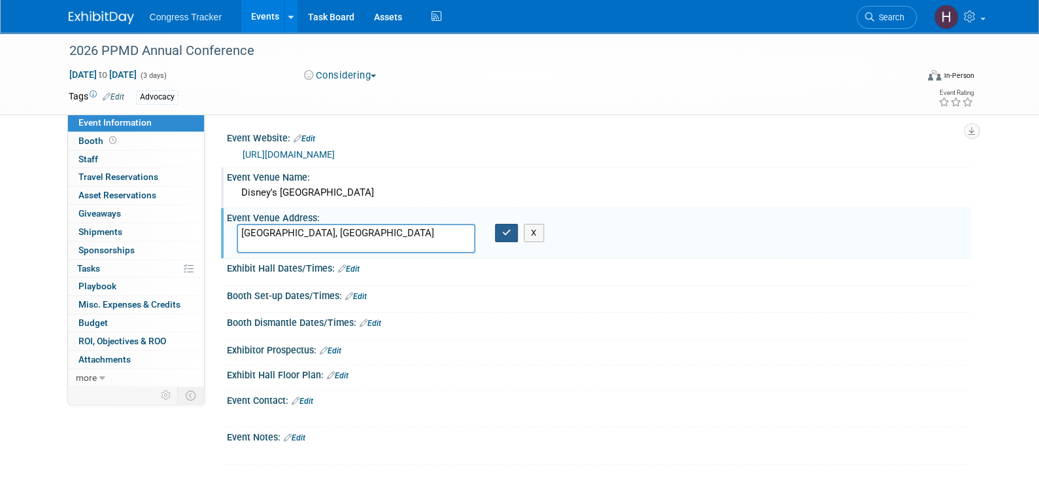
type textarea "[GEOGRAPHIC_DATA], [GEOGRAPHIC_DATA]"
click at [506, 233] on icon "button" at bounding box center [506, 232] width 9 height 9
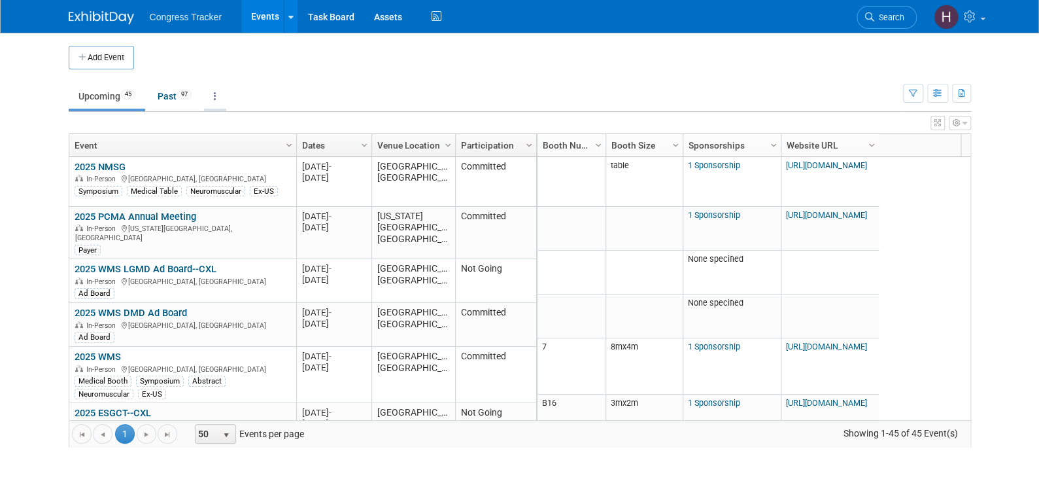
click at [216, 88] on link at bounding box center [215, 96] width 22 height 25
click at [241, 148] on link "Grouped Annually Events grouped by year" at bounding box center [256, 155] width 104 height 29
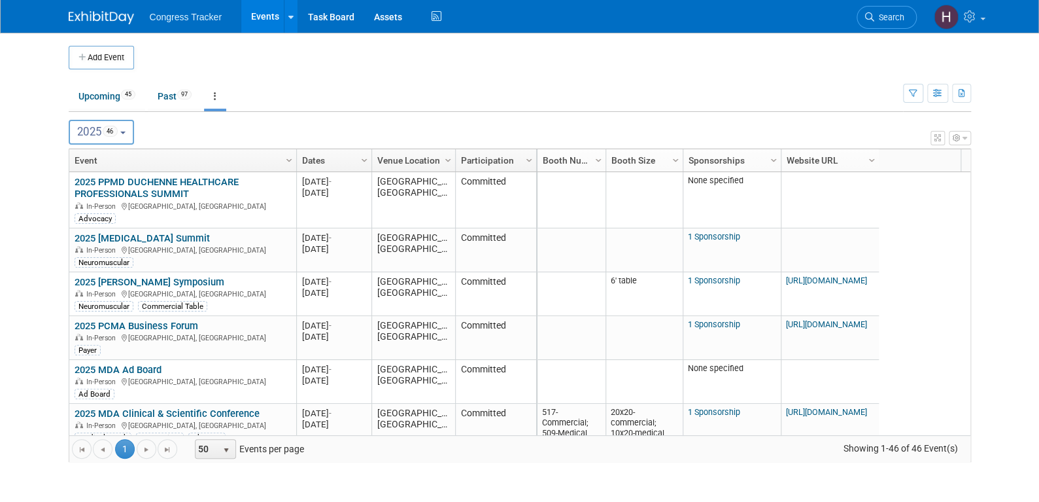
click at [130, 131] on button "2025 46" at bounding box center [102, 132] width 66 height 25
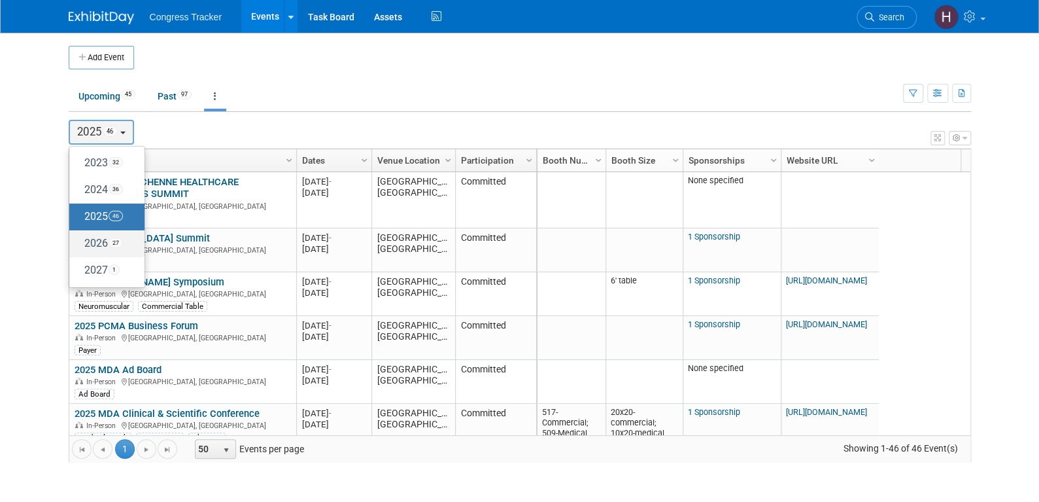
click at [109, 242] on label "2026 27" at bounding box center [104, 244] width 56 height 22
click at [80, 242] on input "2026 27" at bounding box center [75, 243] width 9 height 9
select select "2026"
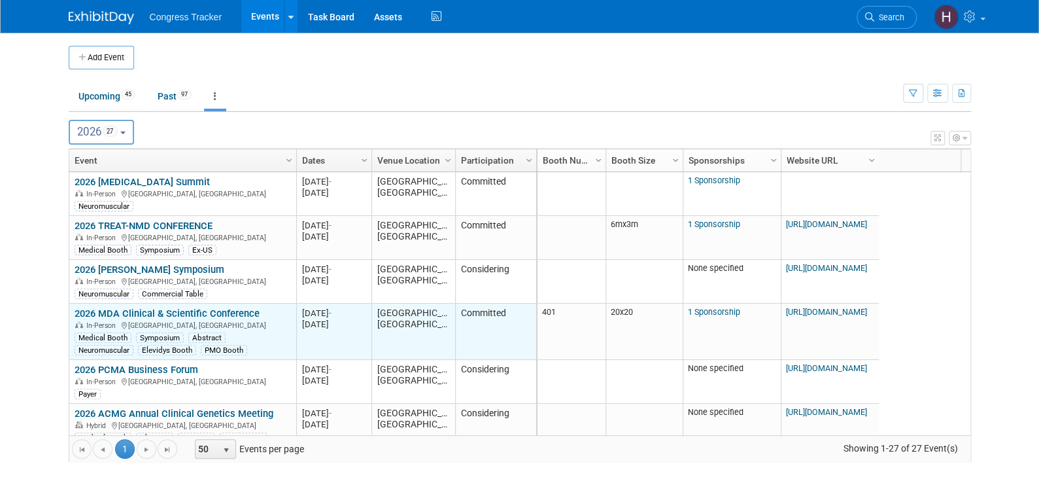
scroll to position [78, 0]
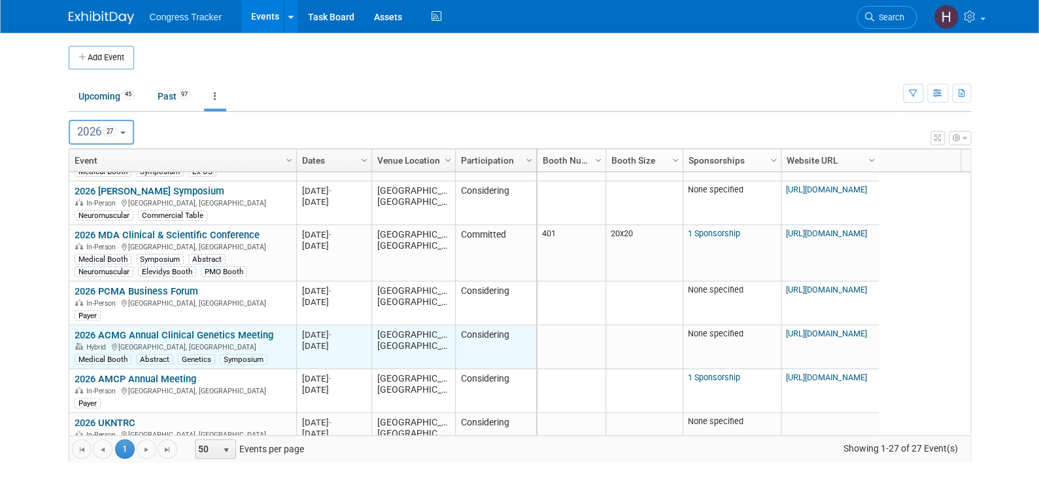
click at [247, 333] on link "2026 ACMG Annual Clinical Genetics Meeting" at bounding box center [174, 335] width 199 height 12
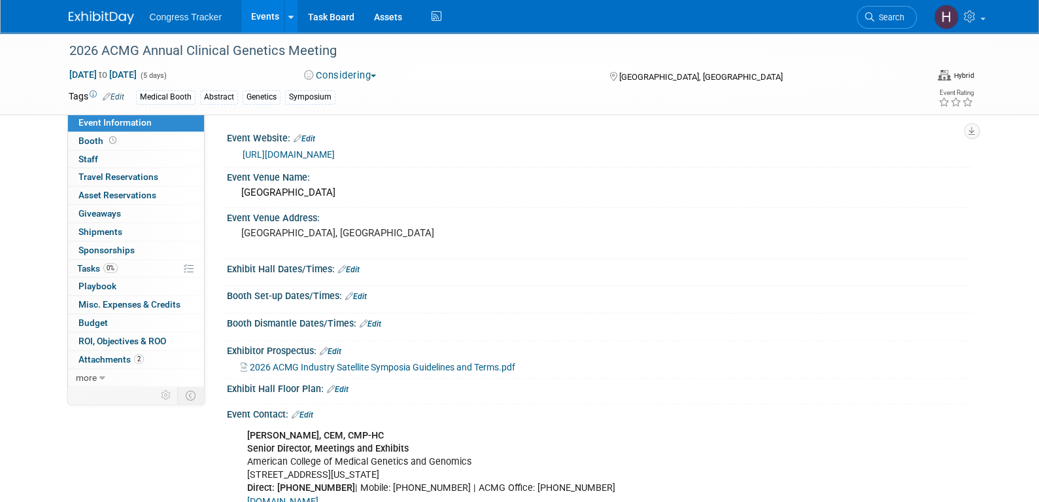
click at [347, 77] on button "Considering" at bounding box center [340, 76] width 82 height 14
click at [350, 98] on link "Committed" at bounding box center [351, 97] width 103 height 18
click at [265, 20] on link "Events" at bounding box center [265, 16] width 48 height 33
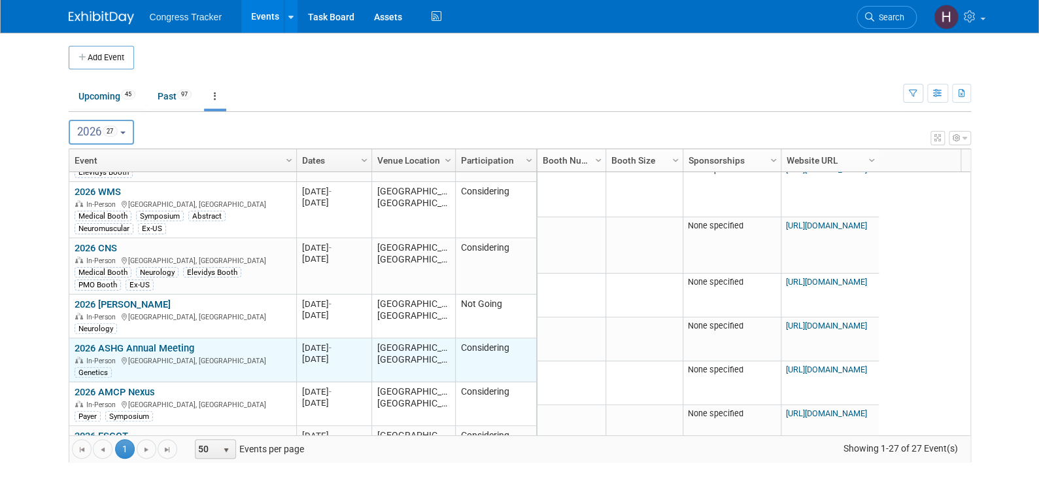
click at [132, 342] on link "2026 ASHG Annual Meeting" at bounding box center [135, 348] width 120 height 12
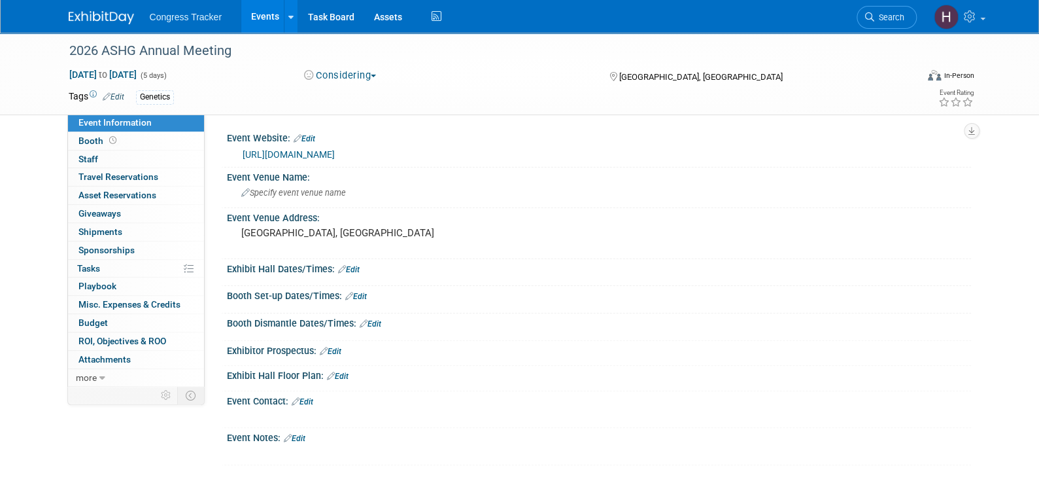
click at [112, 97] on link "Edit" at bounding box center [114, 96] width 22 height 9
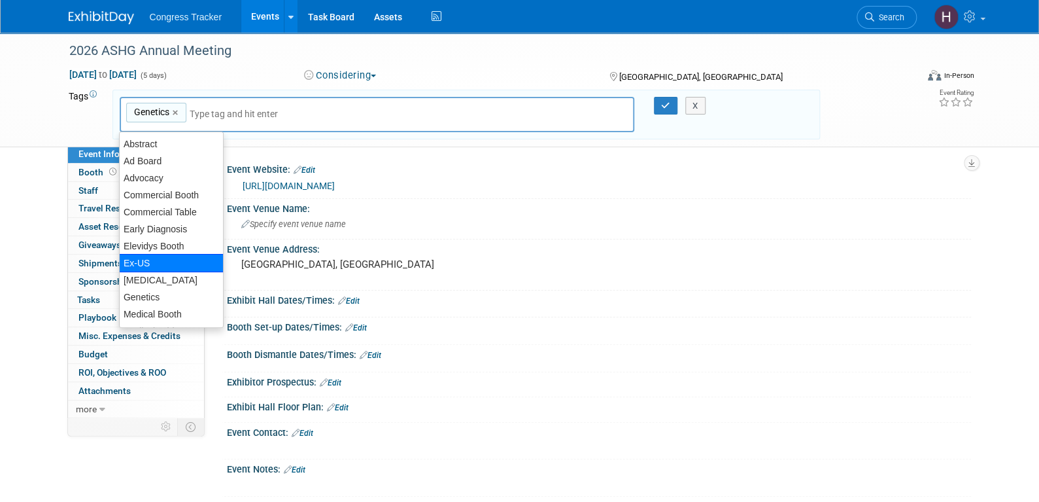
click at [134, 267] on div "Ex-US" at bounding box center [171, 263] width 105 height 18
type input "Genetics, Ex-US"
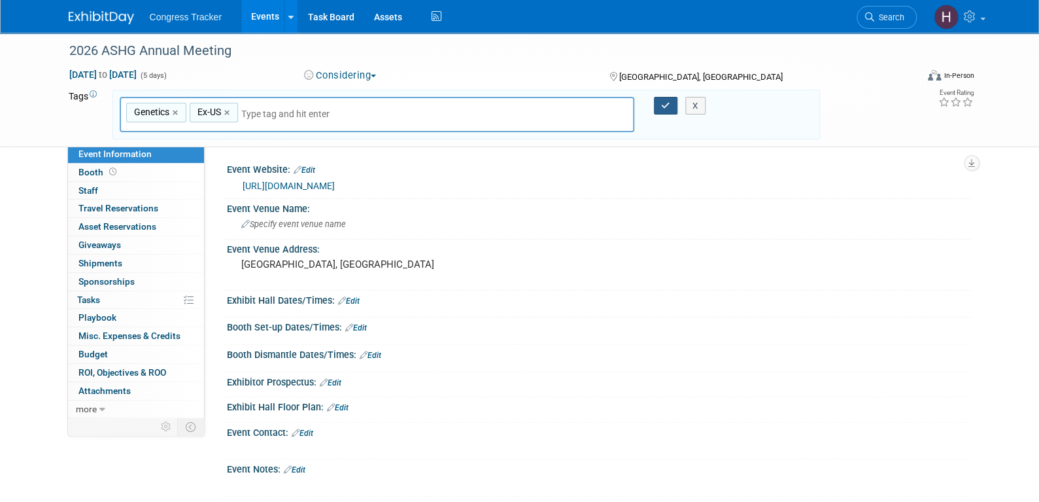
click at [668, 105] on icon "button" at bounding box center [665, 105] width 9 height 9
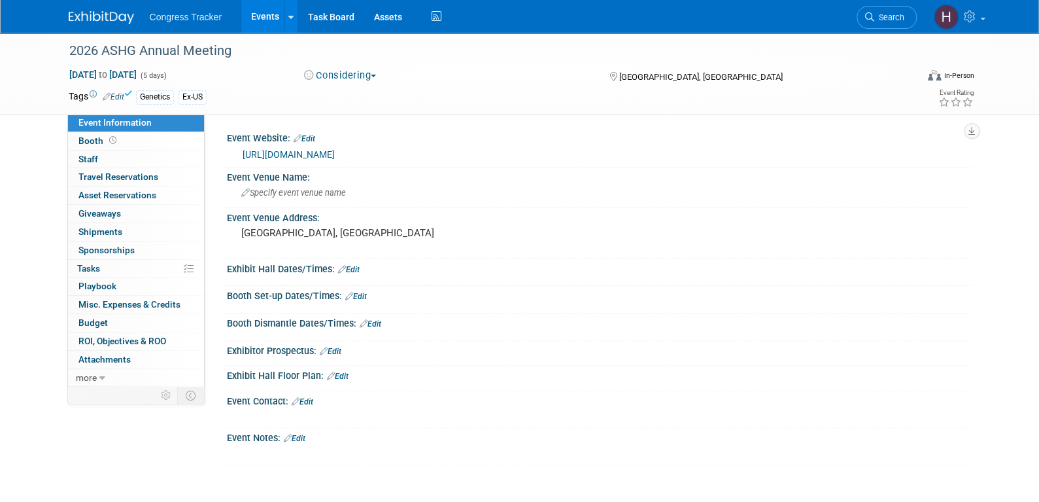
click at [267, 22] on link "Events" at bounding box center [265, 16] width 48 height 33
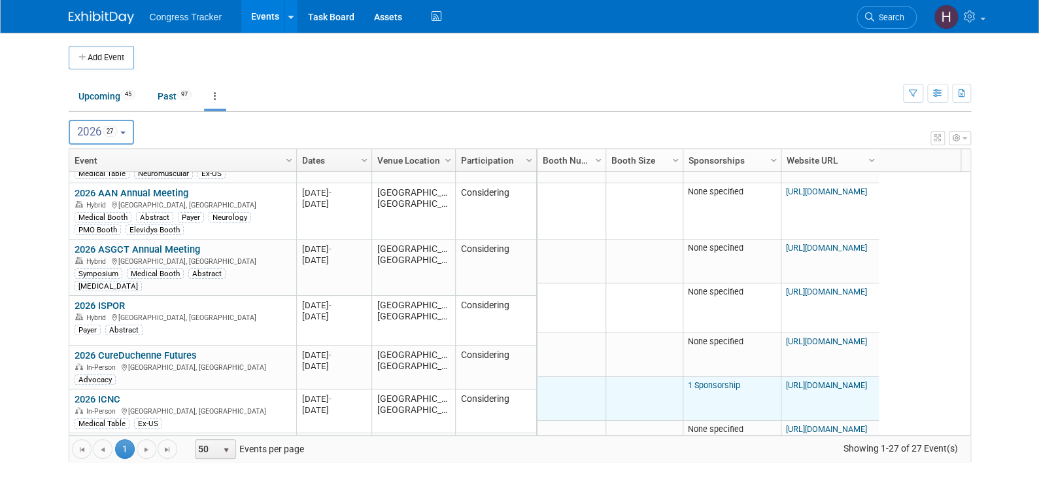
click at [718, 382] on link "1 Sponsorship" at bounding box center [714, 385] width 52 height 10
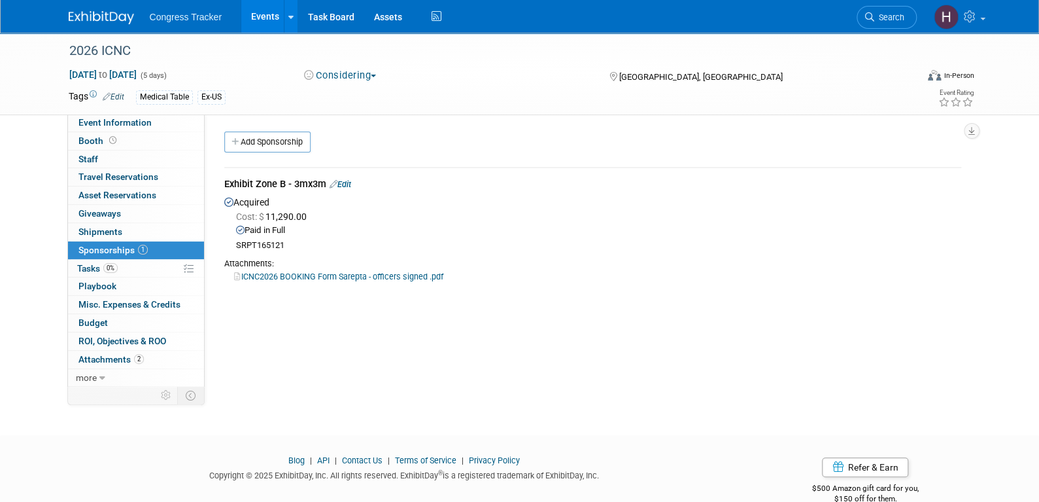
click at [272, 275] on link "ICNC2026 BOOKING Form Sarepta - officers signed .pdf" at bounding box center [338, 276] width 209 height 10
click at [103, 142] on span "Booth" at bounding box center [98, 140] width 41 height 10
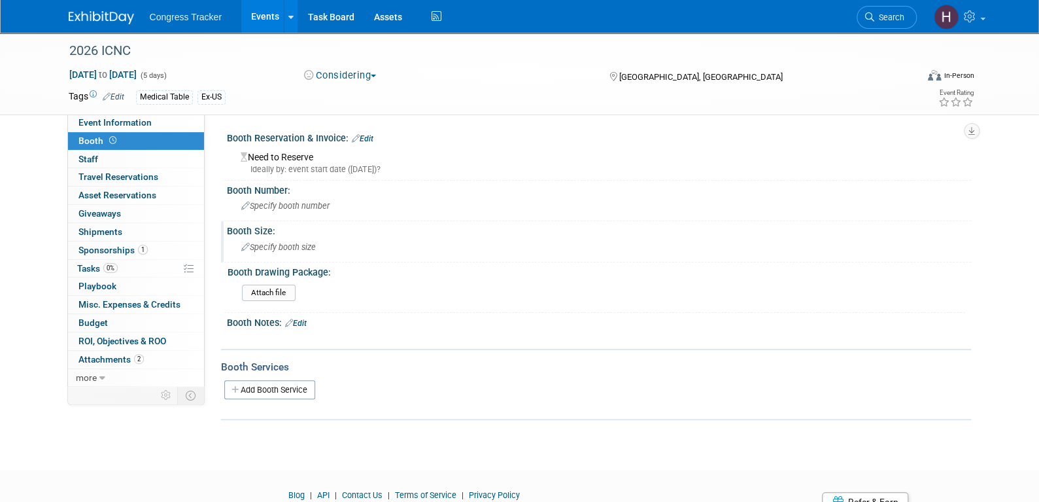
click at [265, 250] on span "Specify booth size" at bounding box center [278, 247] width 75 height 10
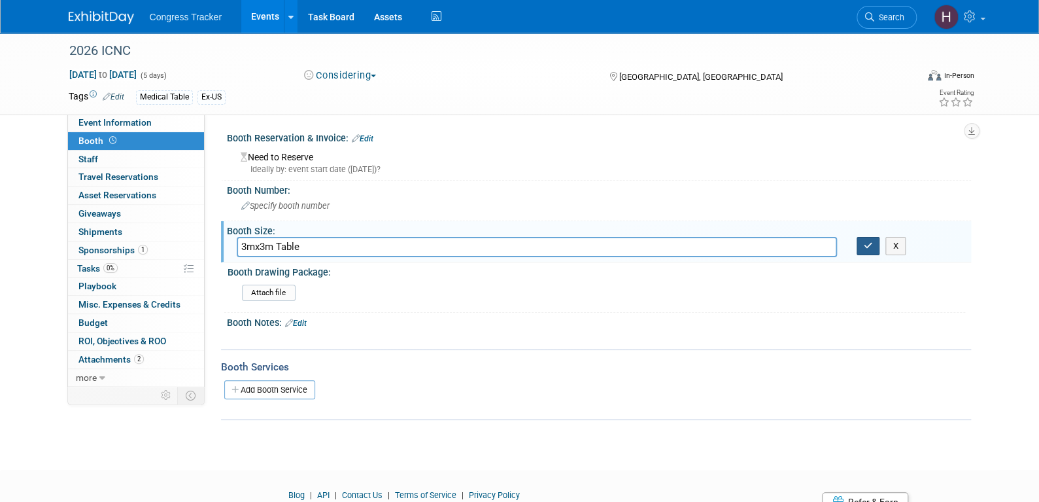
type input "3mx3m Table"
click at [870, 247] on icon "button" at bounding box center [868, 245] width 9 height 9
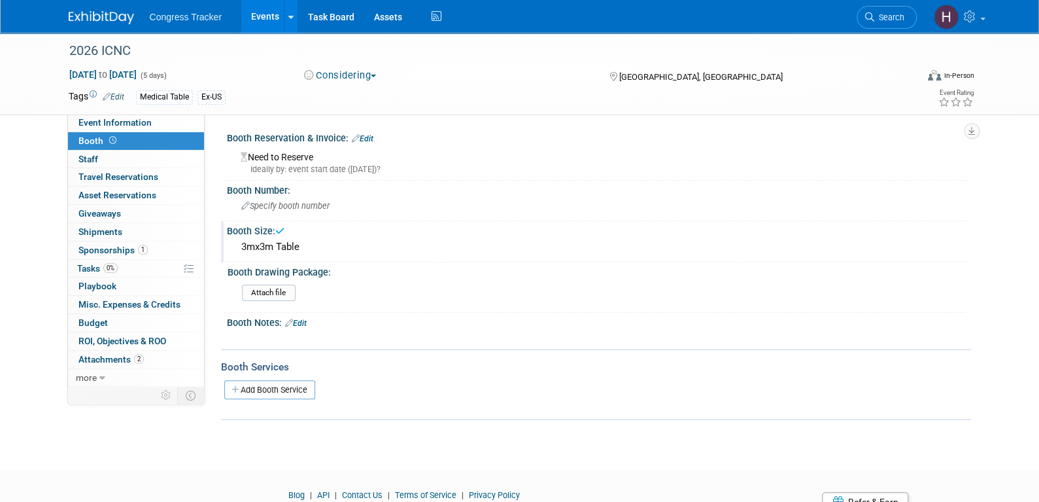
click at [258, 16] on link "Events" at bounding box center [265, 16] width 48 height 33
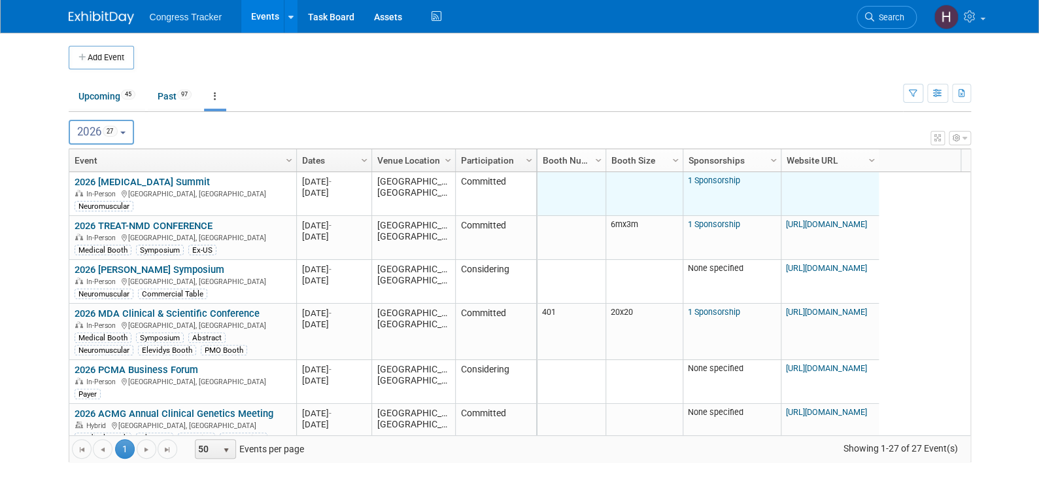
click at [696, 177] on link "1 Sponsorship" at bounding box center [714, 180] width 52 height 10
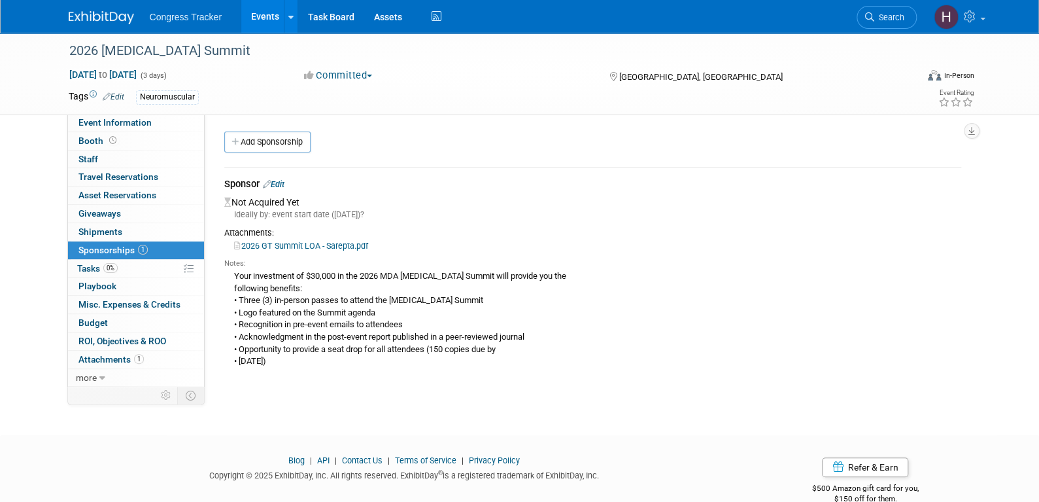
click at [271, 19] on link "Events" at bounding box center [265, 16] width 48 height 33
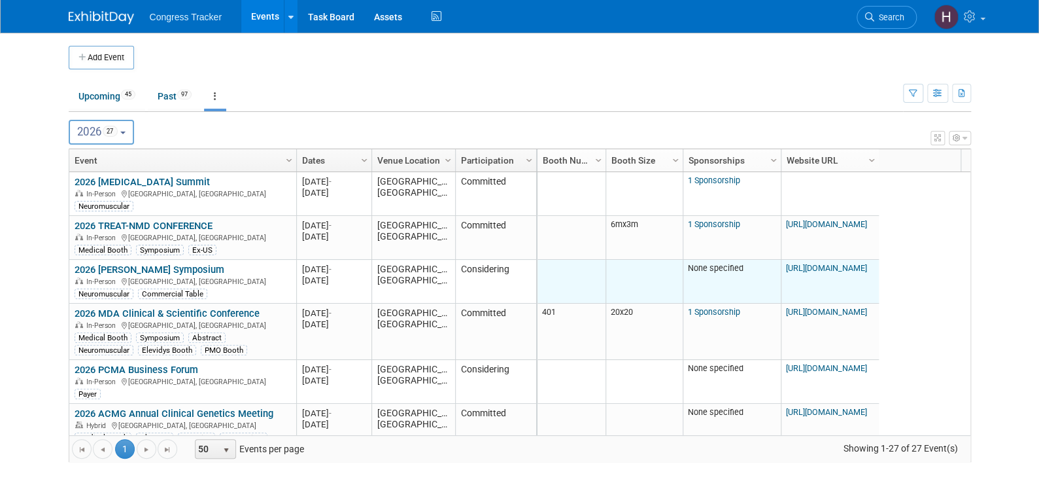
click at [806, 264] on link "[URL][DOMAIN_NAME]" at bounding box center [826, 268] width 81 height 10
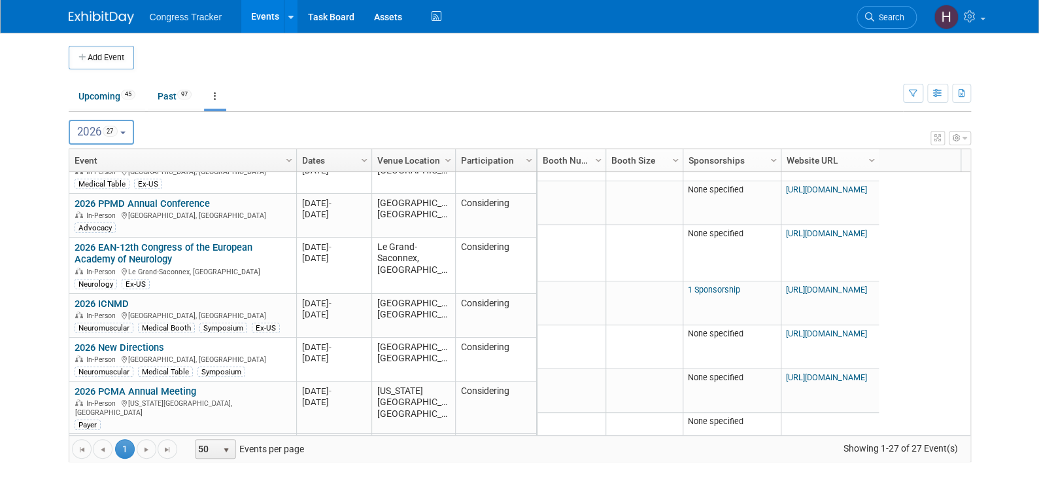
scroll to position [719, 0]
